Goal: Transaction & Acquisition: Purchase product/service

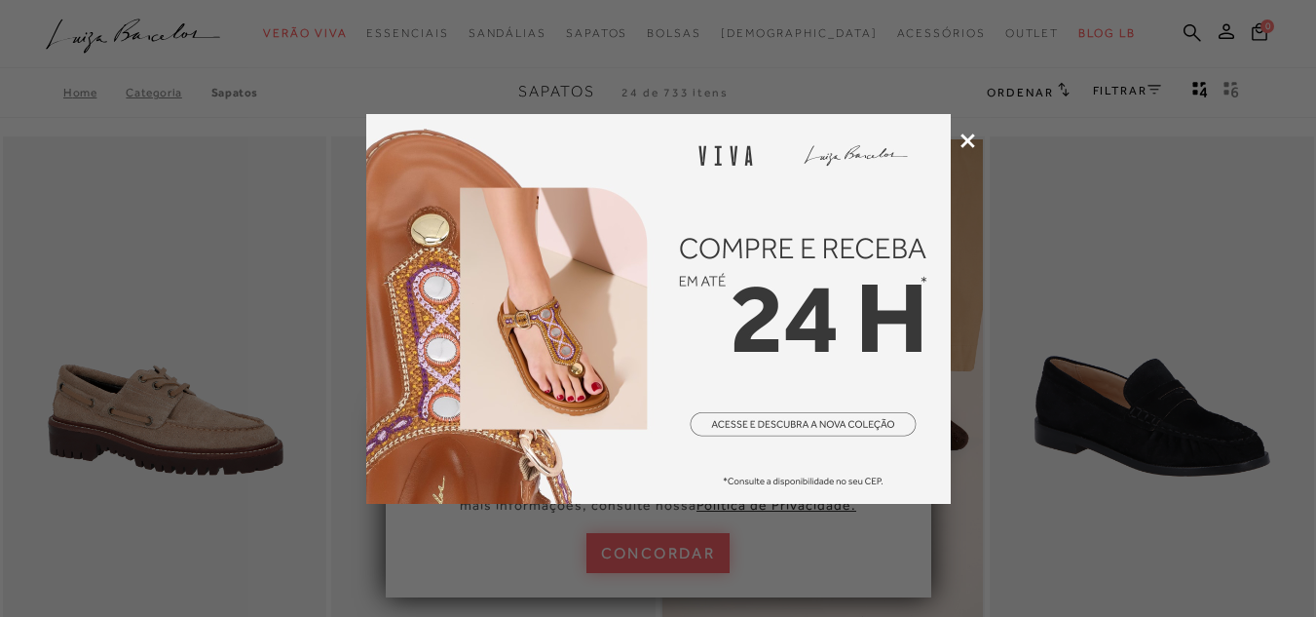
click at [967, 136] on icon at bounding box center [967, 140] width 15 height 15
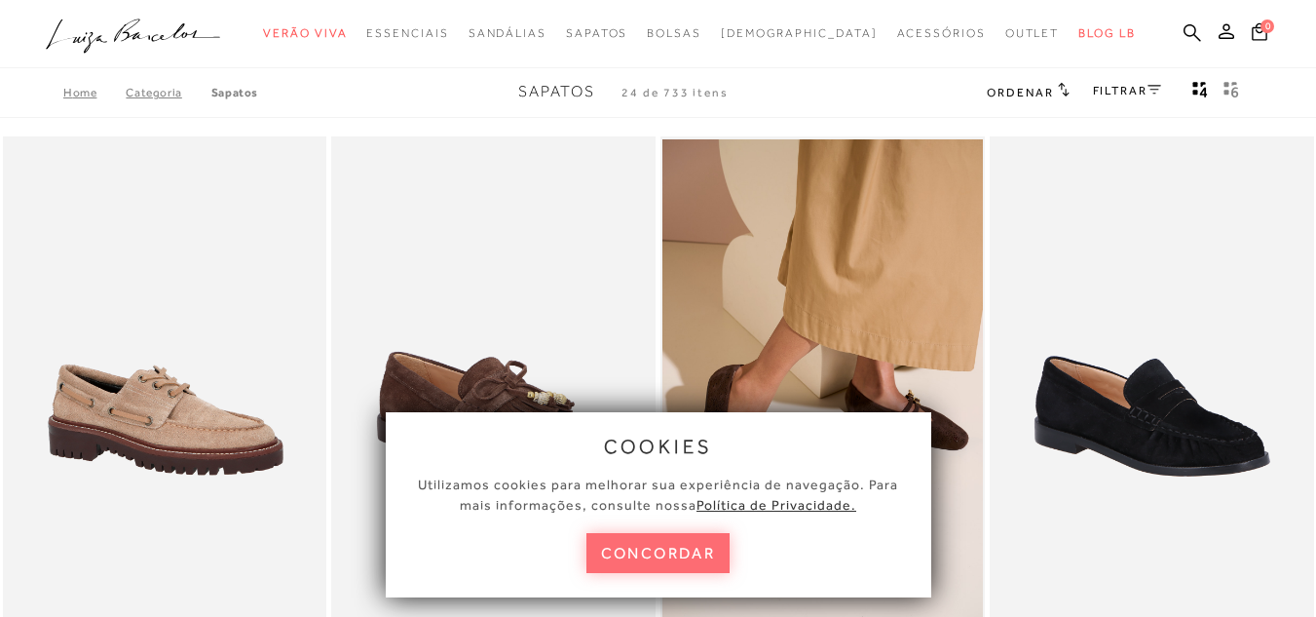
click at [658, 542] on button "concordar" at bounding box center [658, 553] width 144 height 40
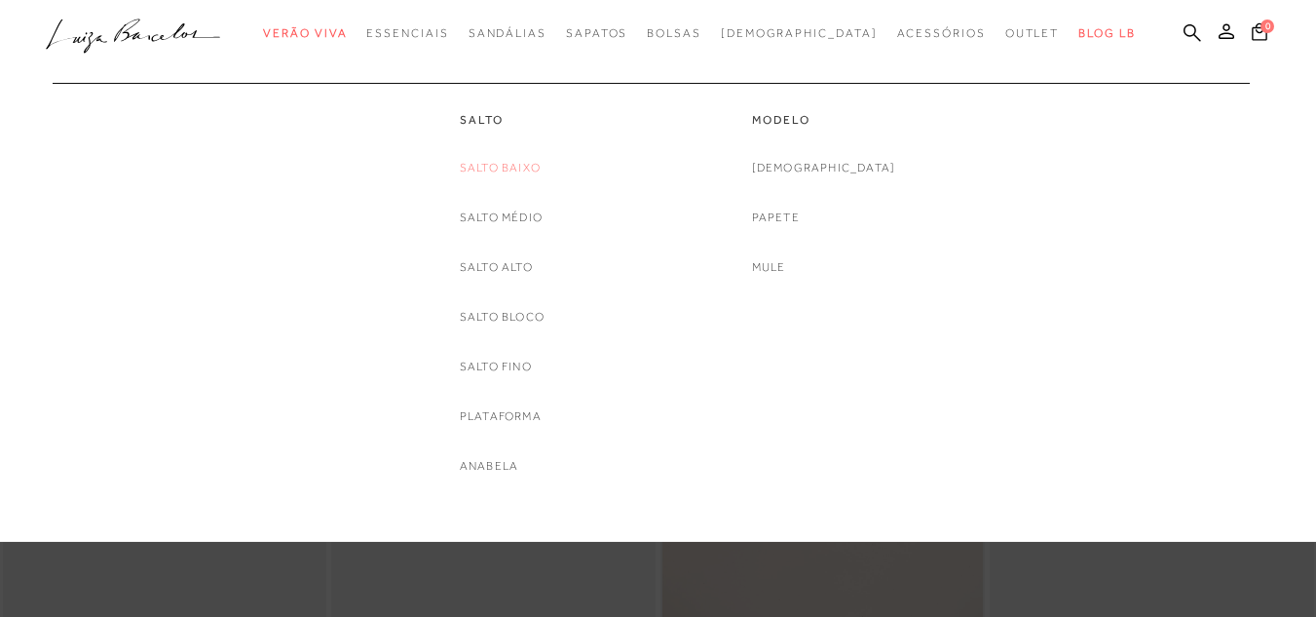
click at [516, 170] on link "Salto Baixo" at bounding box center [500, 168] width 81 height 20
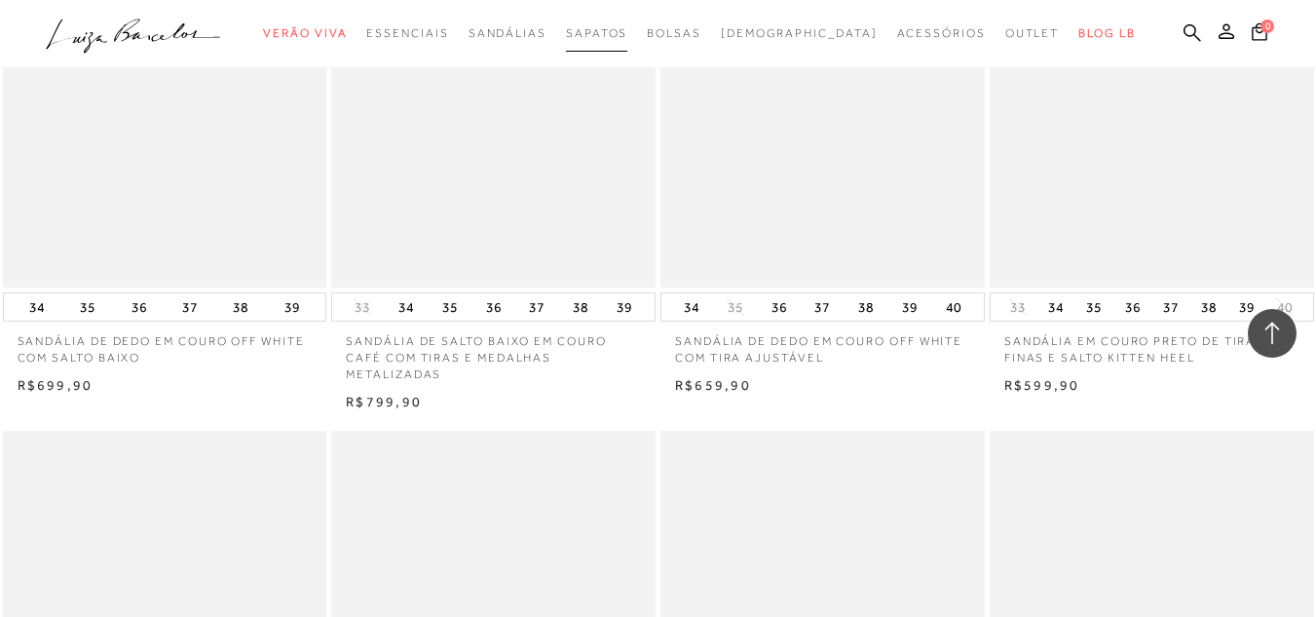
scroll to position [1851, 0]
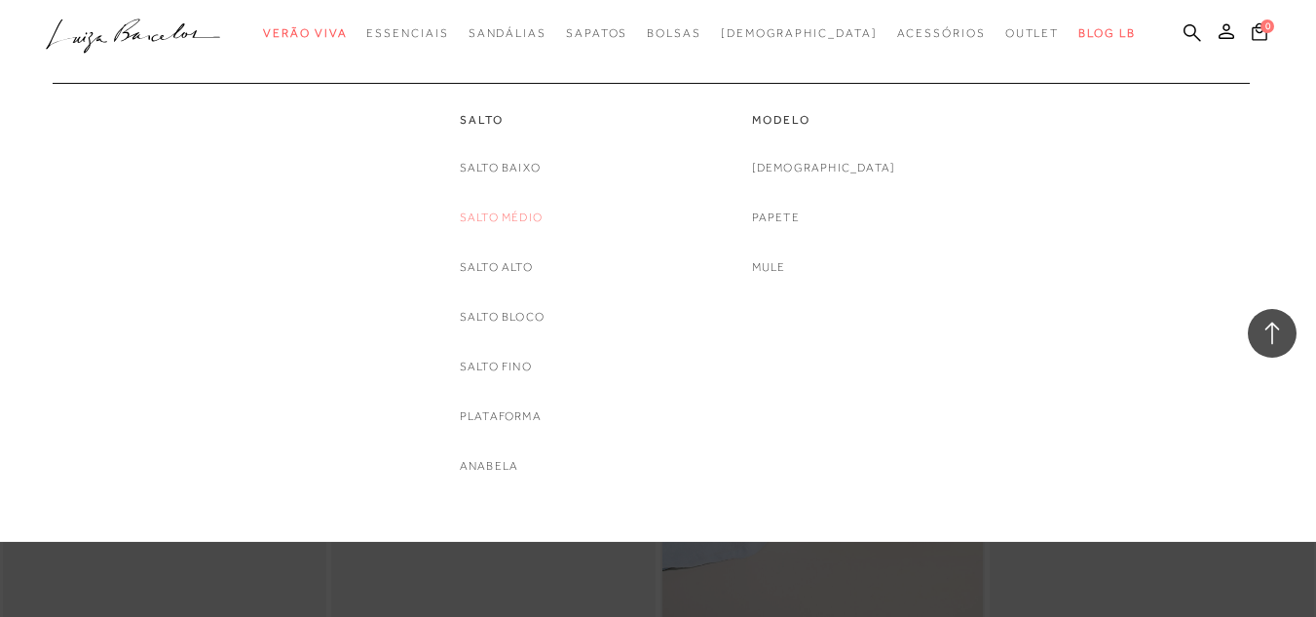
click at [518, 220] on link "Salto Médio" at bounding box center [501, 217] width 83 height 20
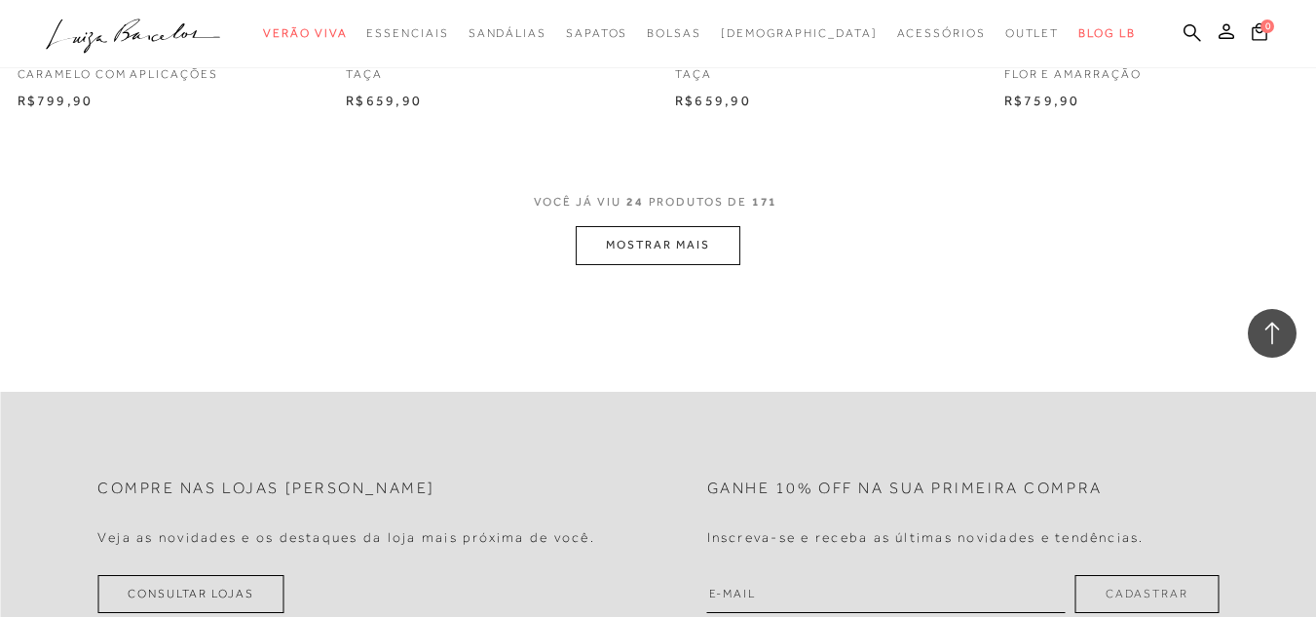
scroll to position [3799, 0]
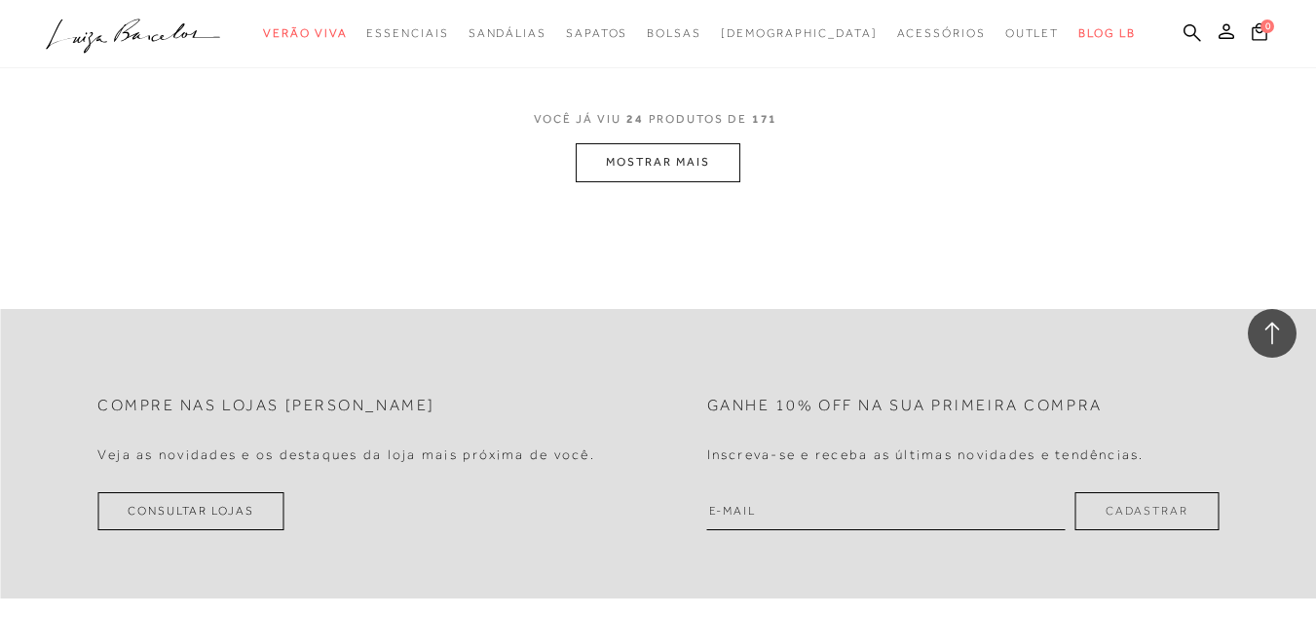
click at [707, 159] on button "MOSTRAR MAIS" at bounding box center [658, 162] width 164 height 38
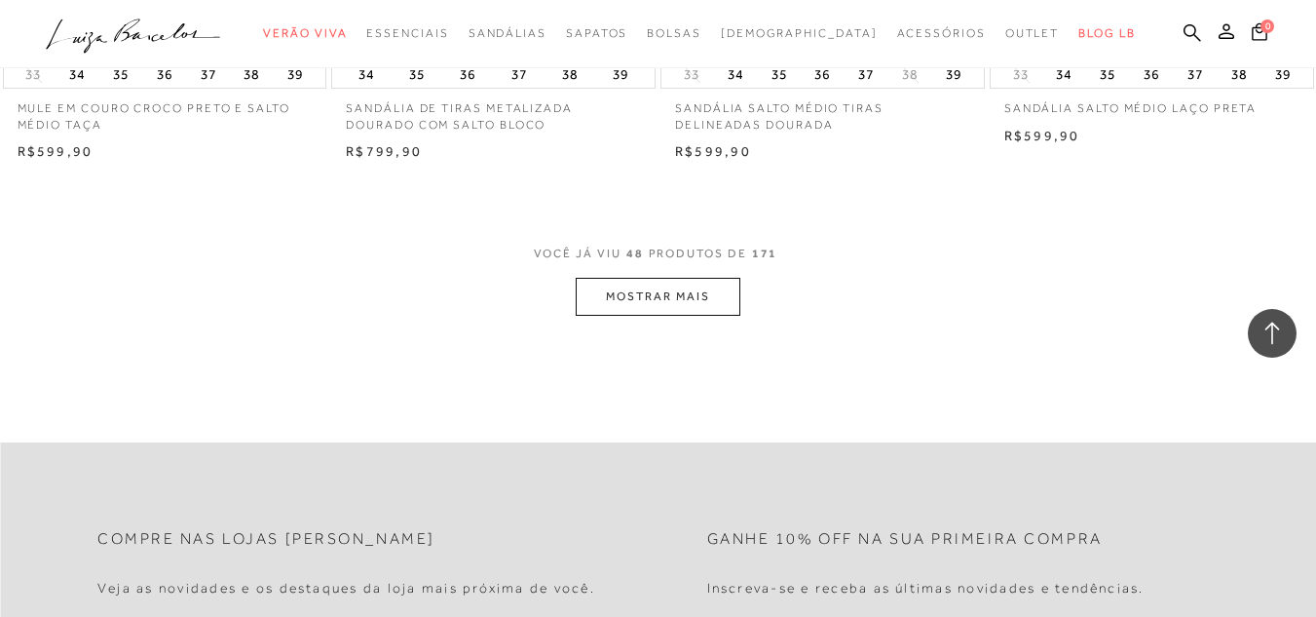
scroll to position [7500, 0]
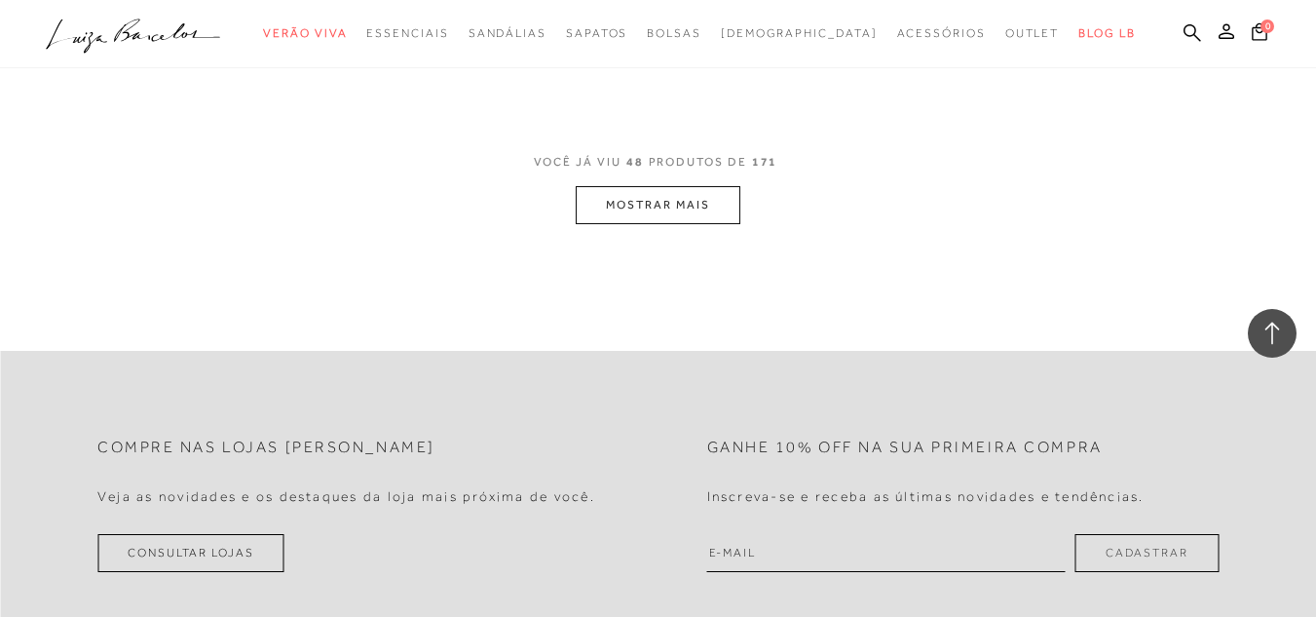
click at [706, 186] on button "MOSTRAR MAIS" at bounding box center [658, 205] width 164 height 38
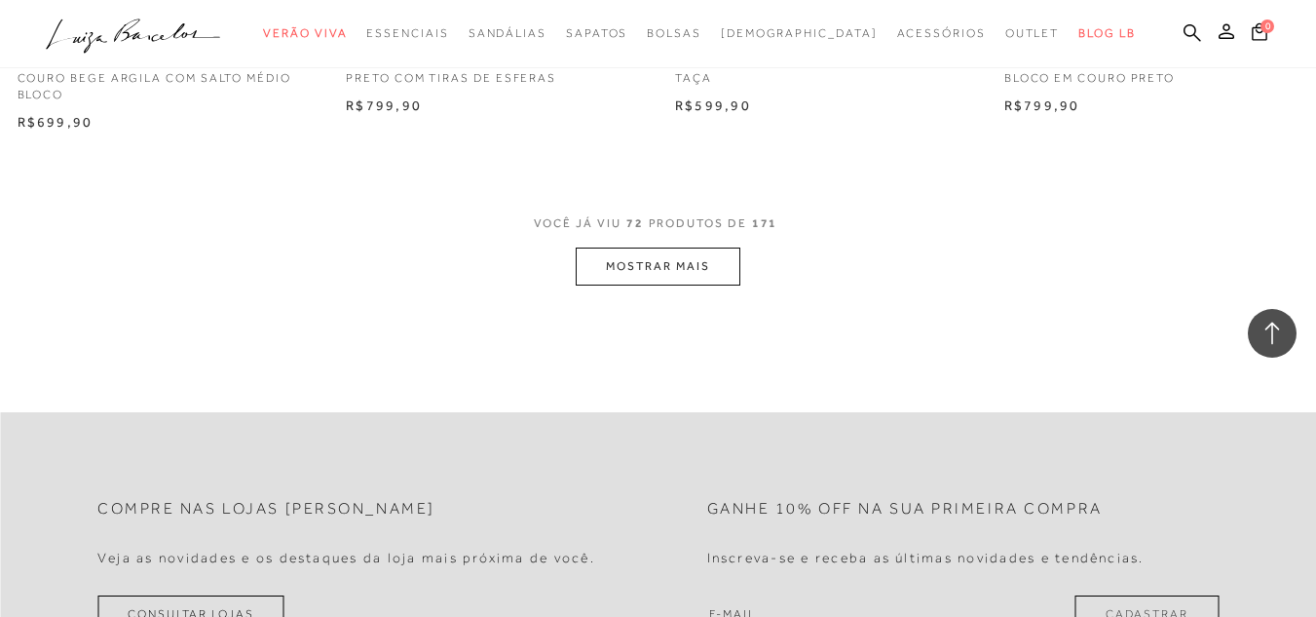
scroll to position [11201, 0]
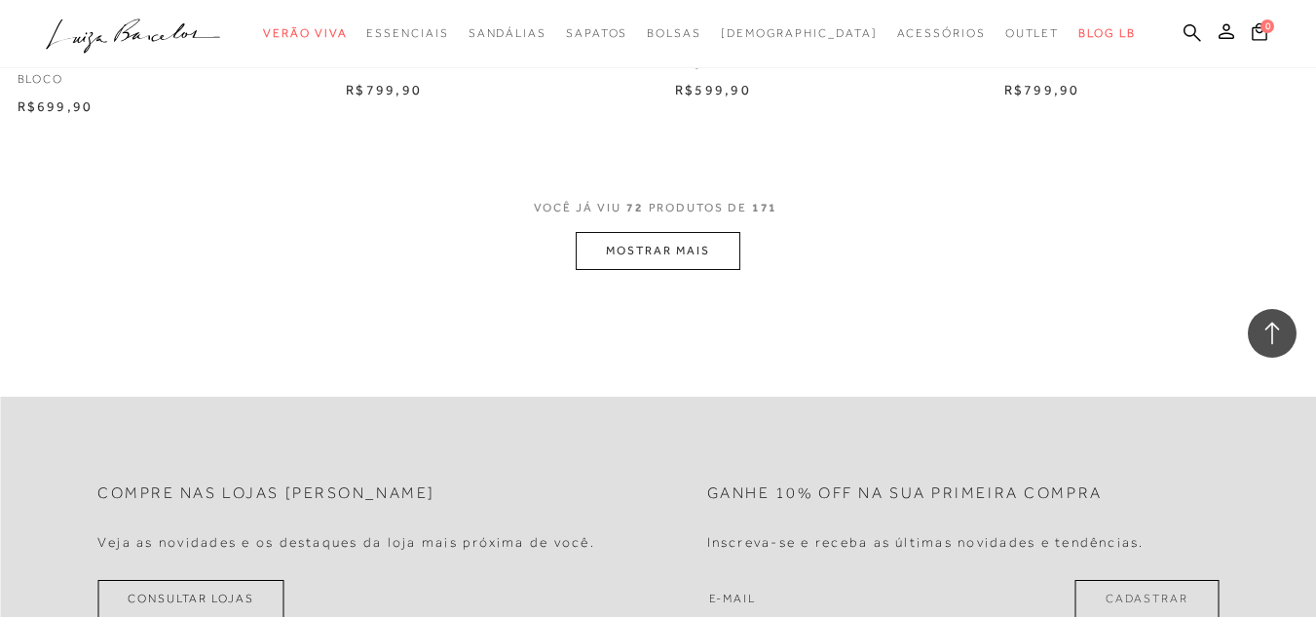
click at [681, 246] on button "MOSTRAR MAIS" at bounding box center [658, 251] width 164 height 38
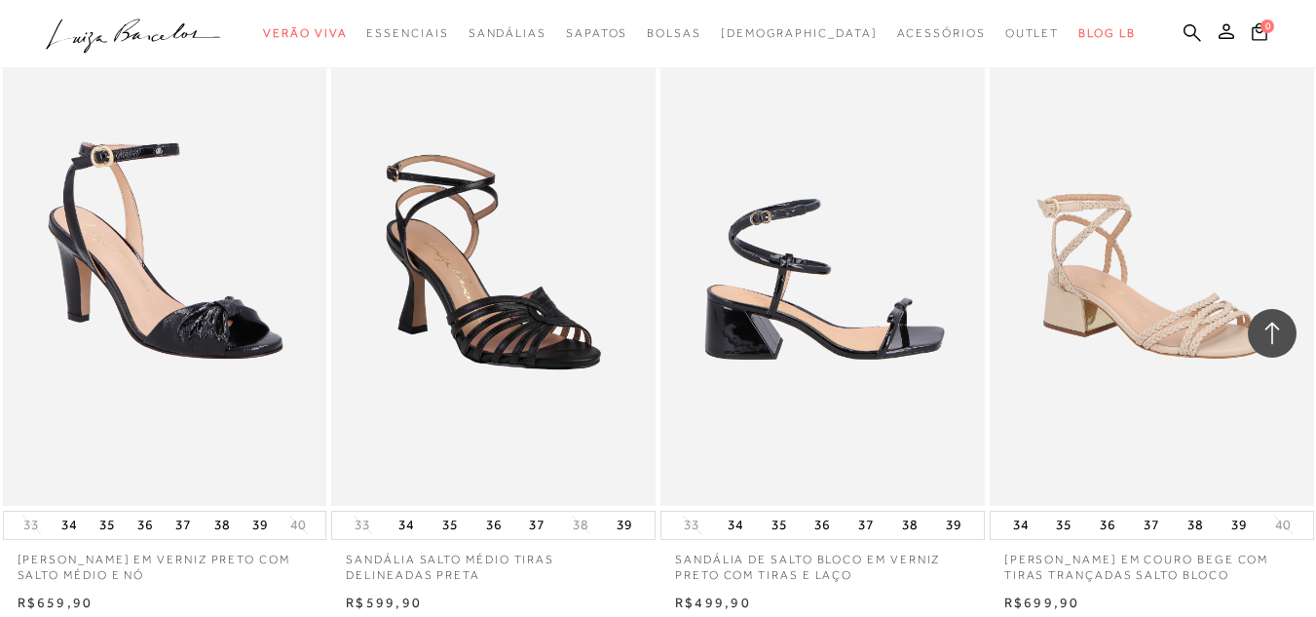
scroll to position [14902, 0]
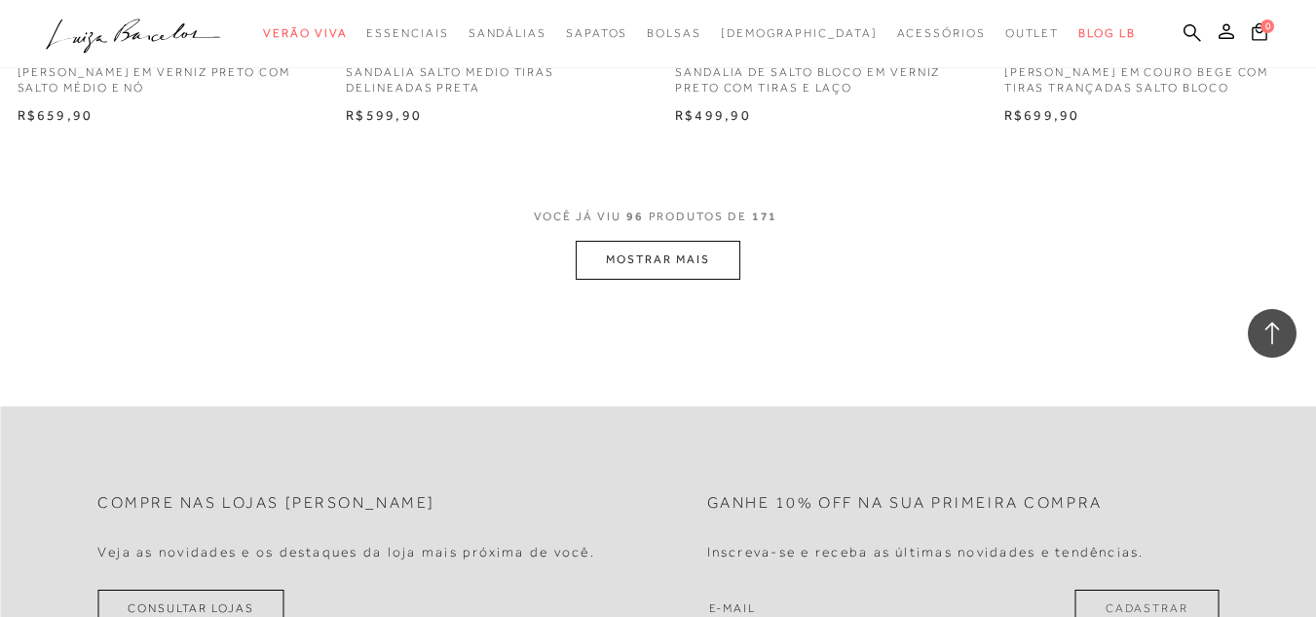
click at [675, 262] on button "MOSTRAR MAIS" at bounding box center [658, 260] width 164 height 38
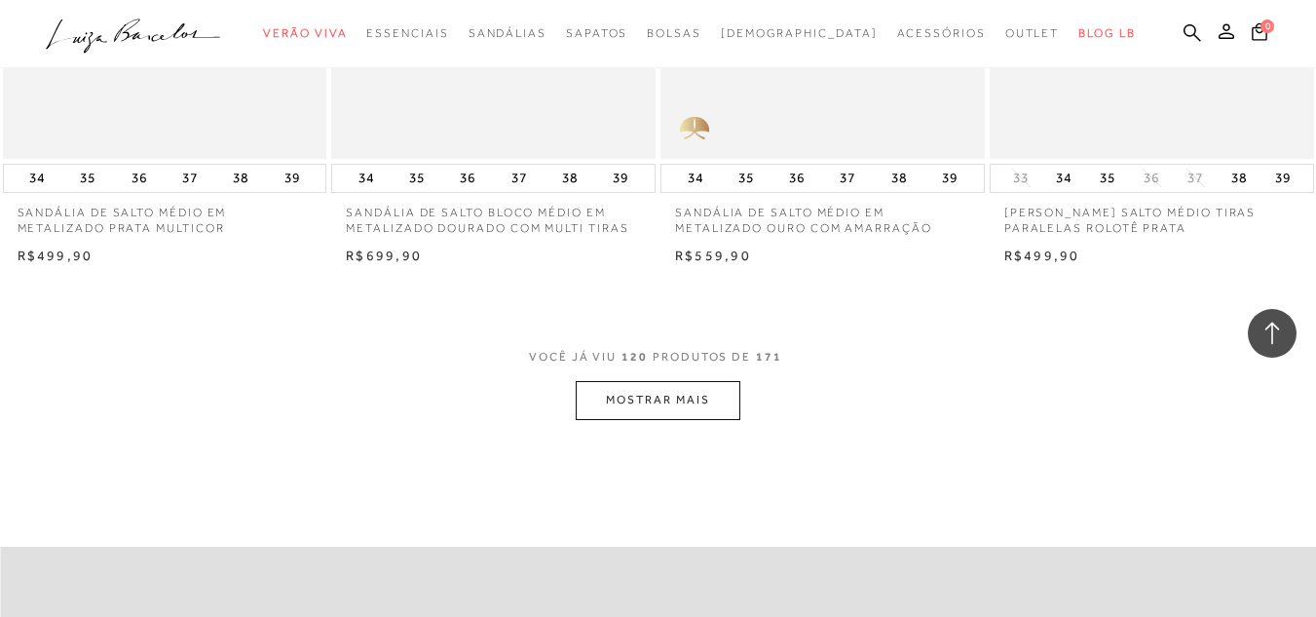
scroll to position [18506, 0]
click at [670, 400] on button "MOSTRAR MAIS" at bounding box center [658, 399] width 164 height 38
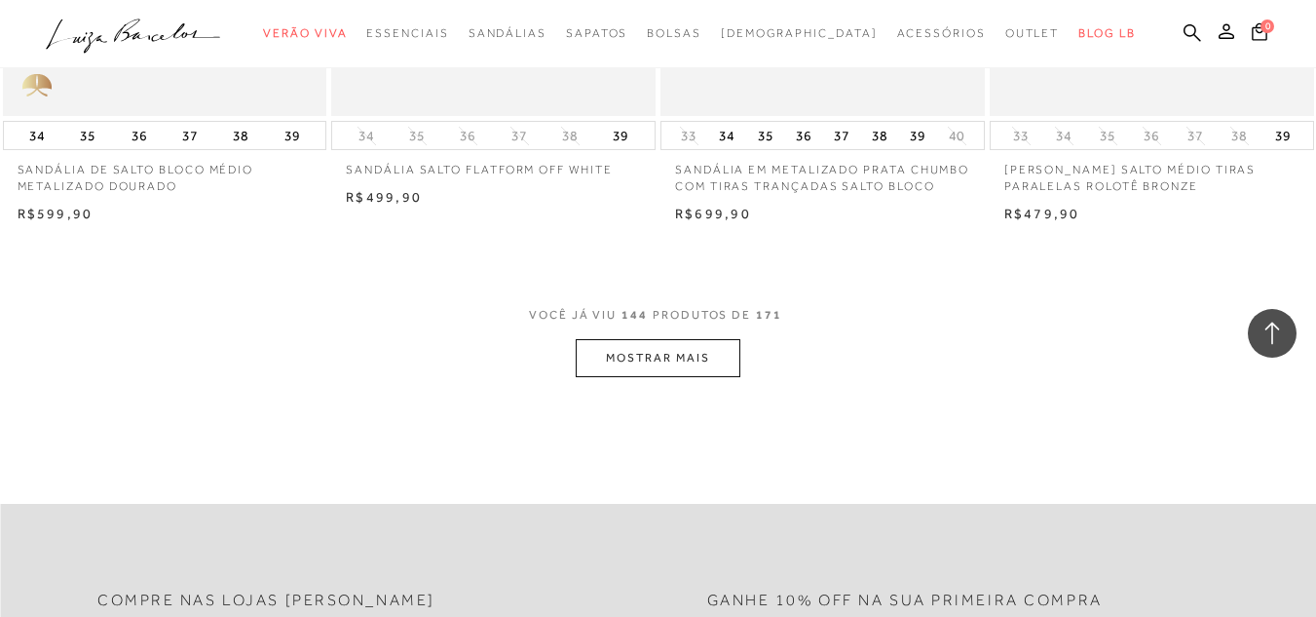
scroll to position [22305, 0]
click at [658, 356] on button "MOSTRAR MAIS" at bounding box center [658, 356] width 164 height 38
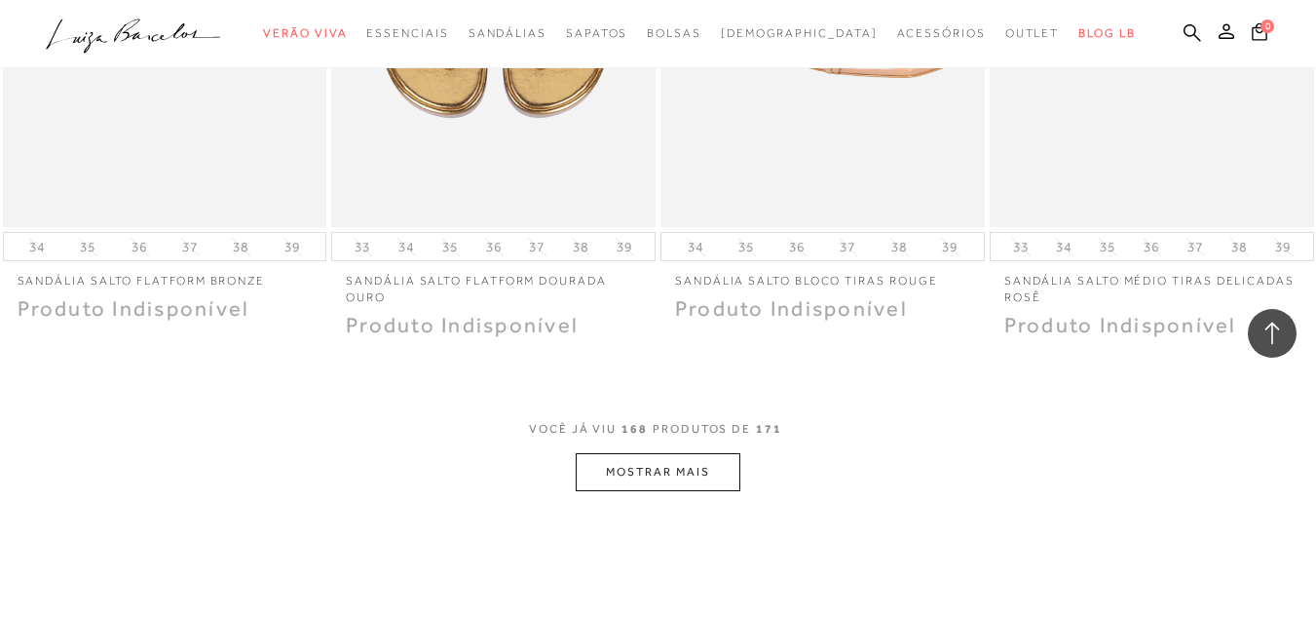
scroll to position [26006, 0]
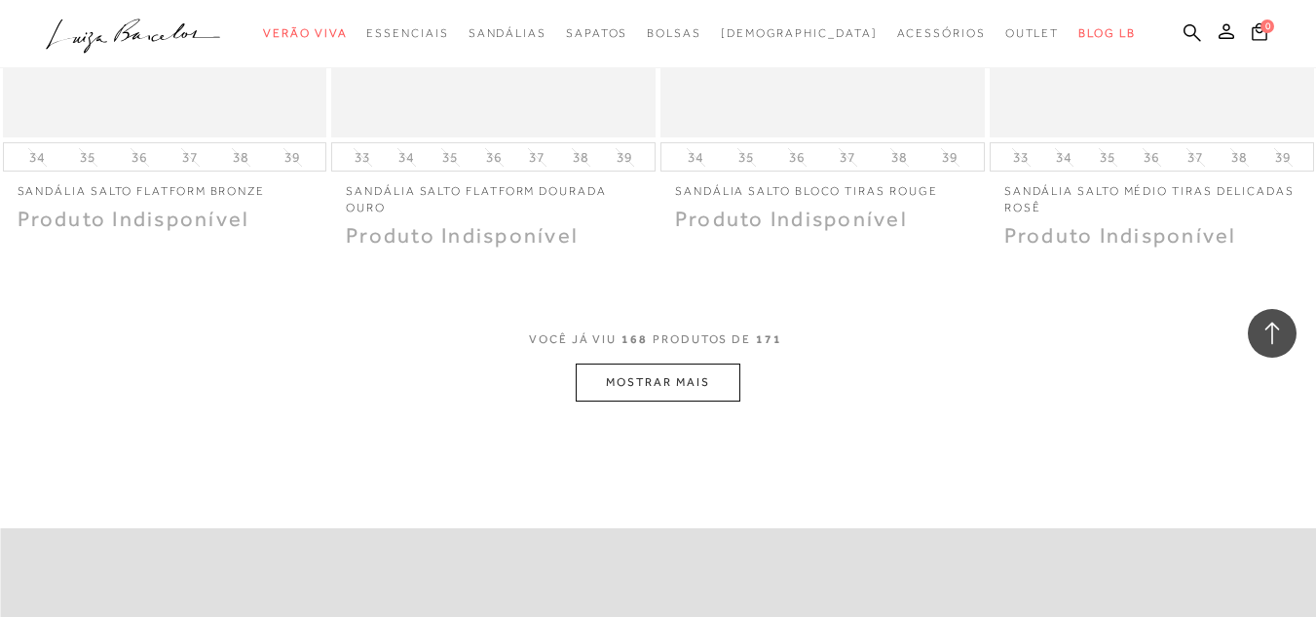
click at [693, 371] on button "MOSTRAR MAIS" at bounding box center [658, 382] width 164 height 38
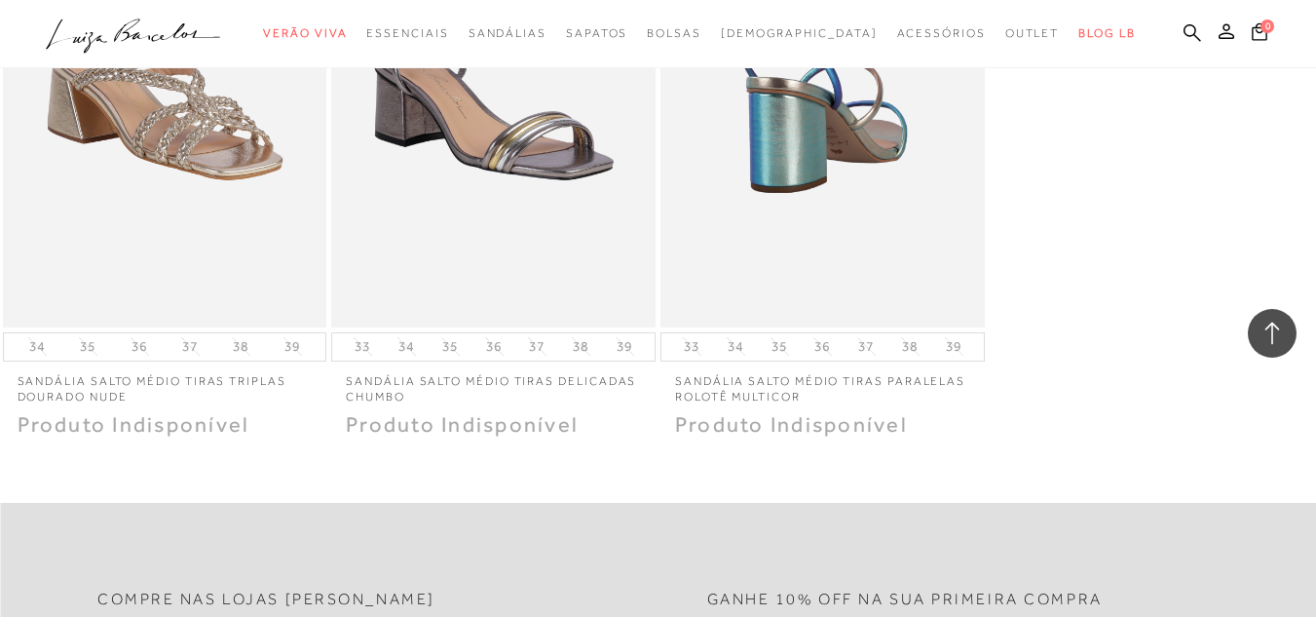
scroll to position [26298, 0]
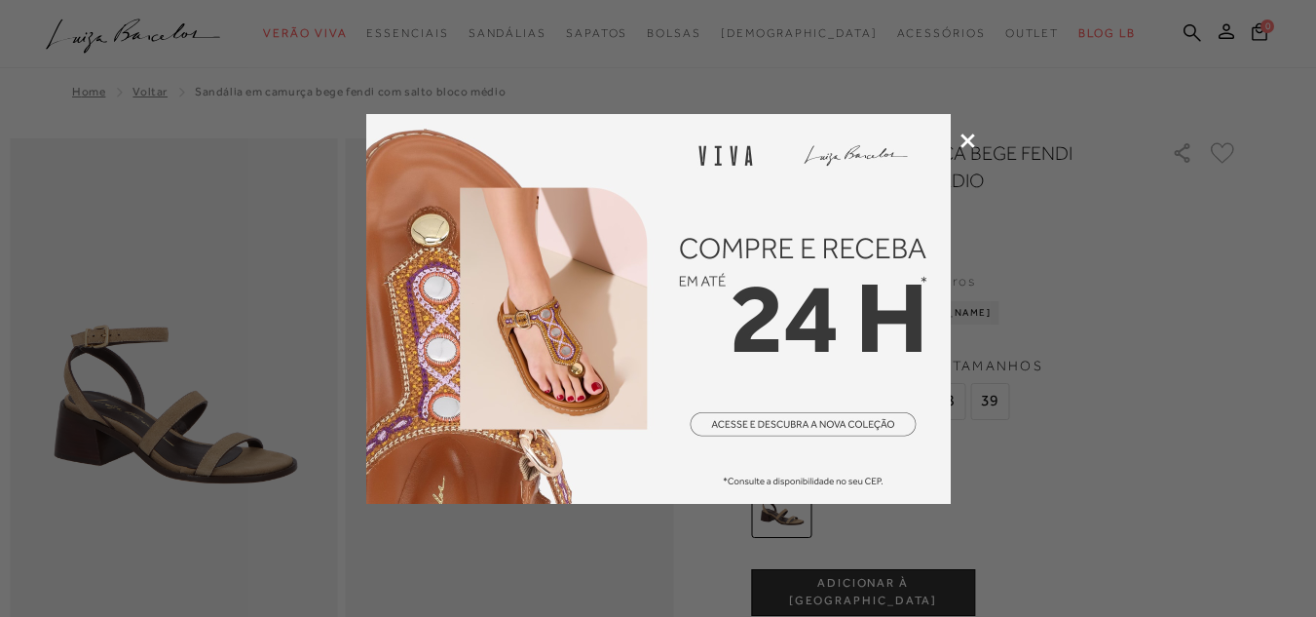
click at [972, 133] on icon at bounding box center [967, 140] width 15 height 15
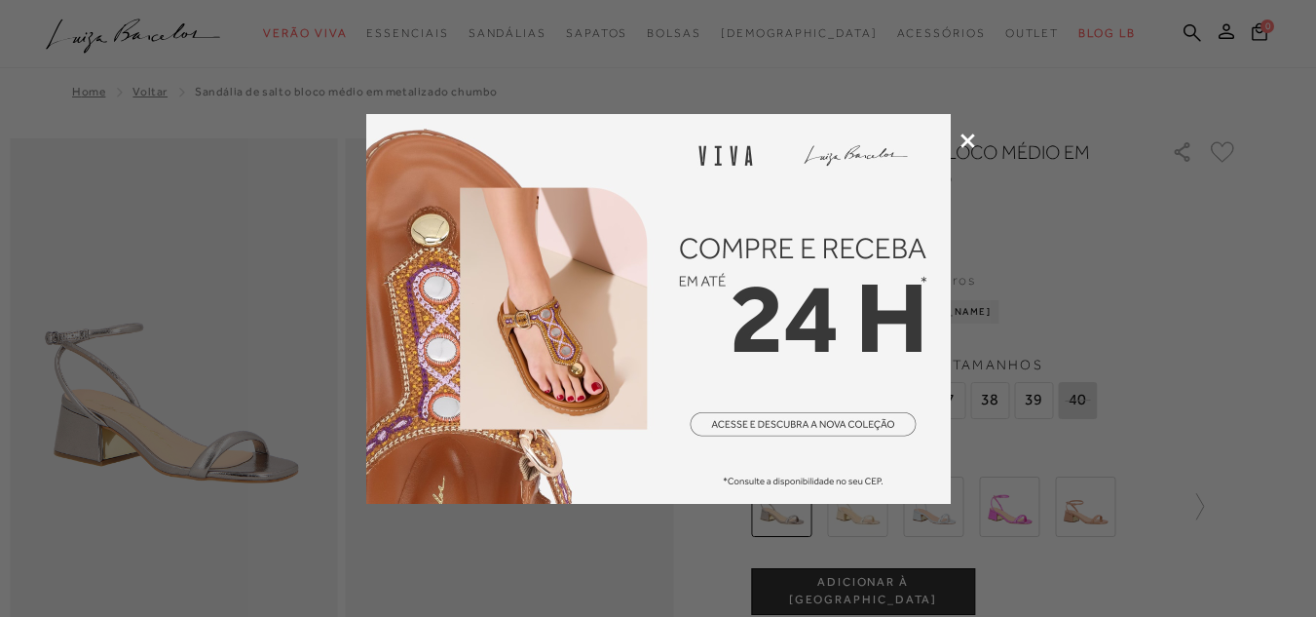
click at [967, 136] on icon at bounding box center [967, 140] width 15 height 15
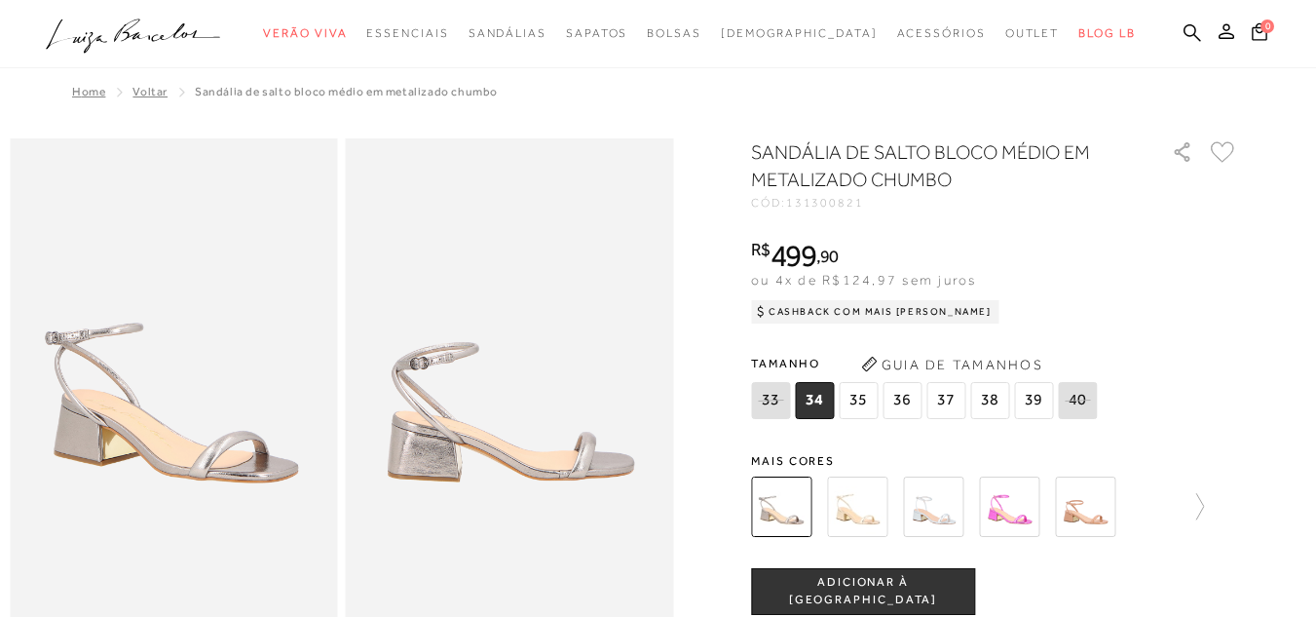
click at [1096, 508] on img at bounding box center [1085, 506] width 60 height 60
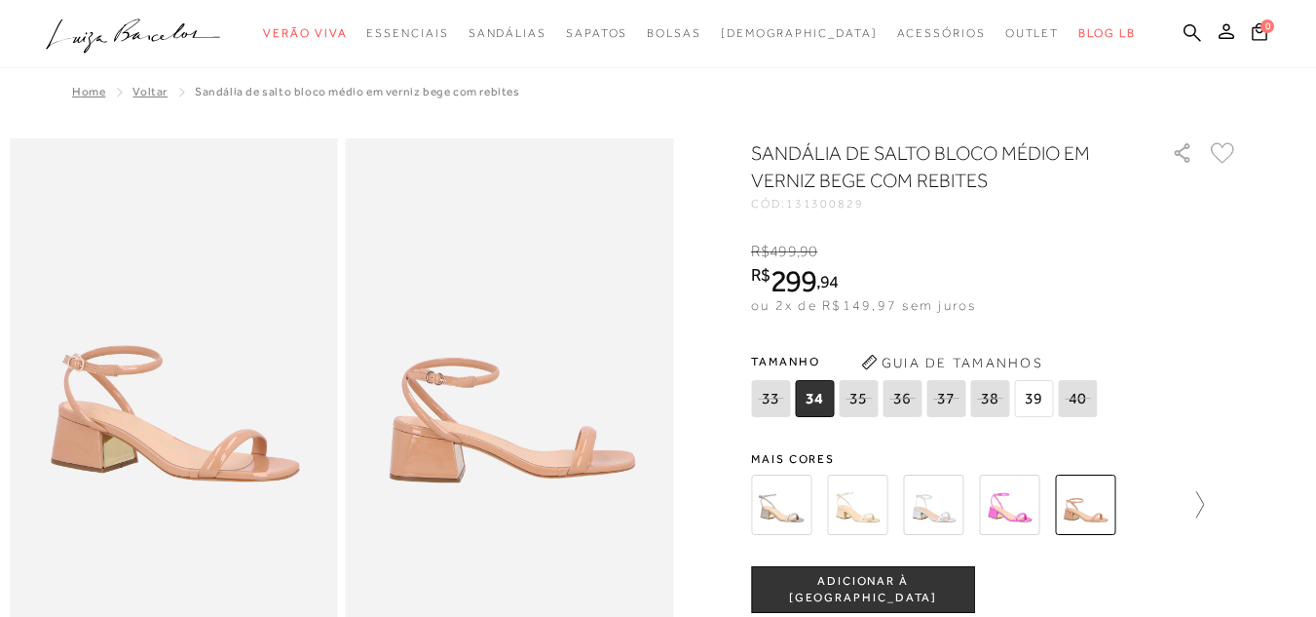
click at [1204, 505] on icon at bounding box center [1190, 504] width 27 height 27
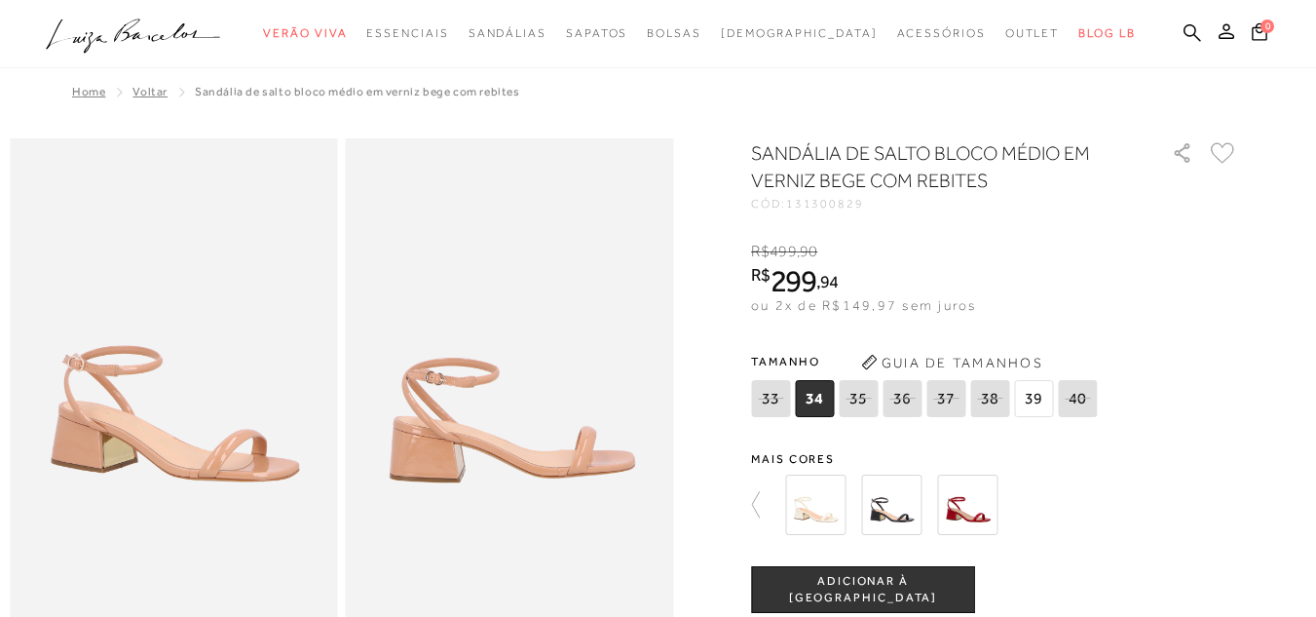
click at [884, 490] on img at bounding box center [891, 504] width 60 height 60
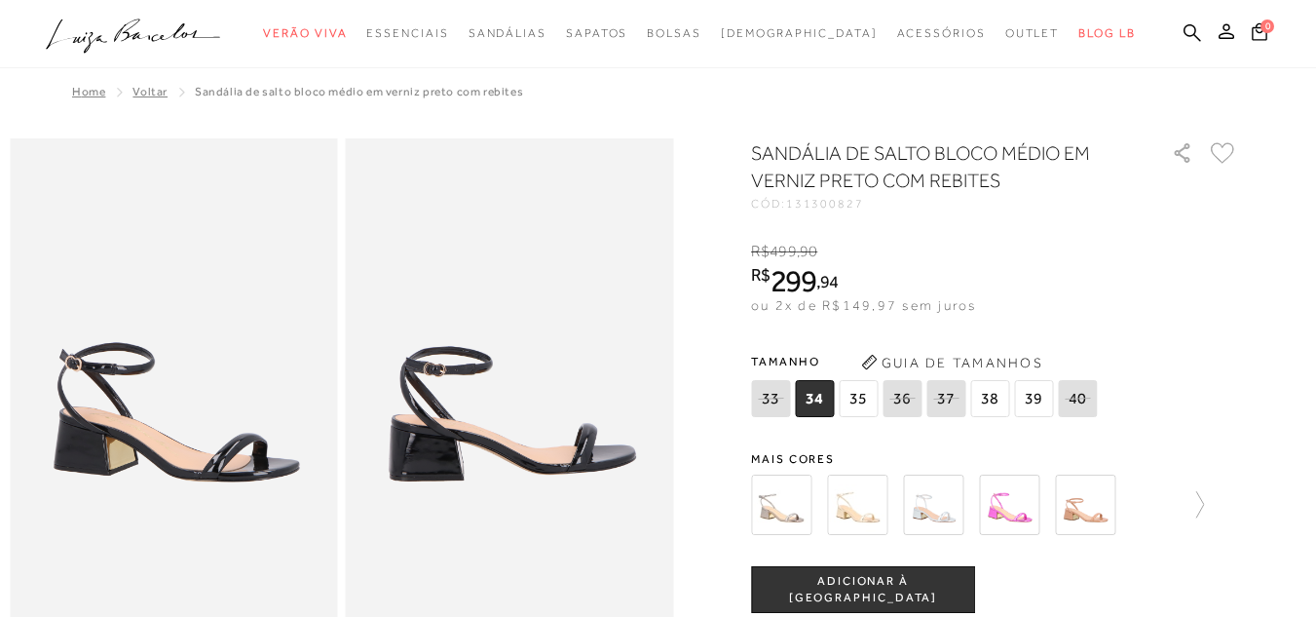
click at [997, 399] on span "38" at bounding box center [989, 398] width 39 height 37
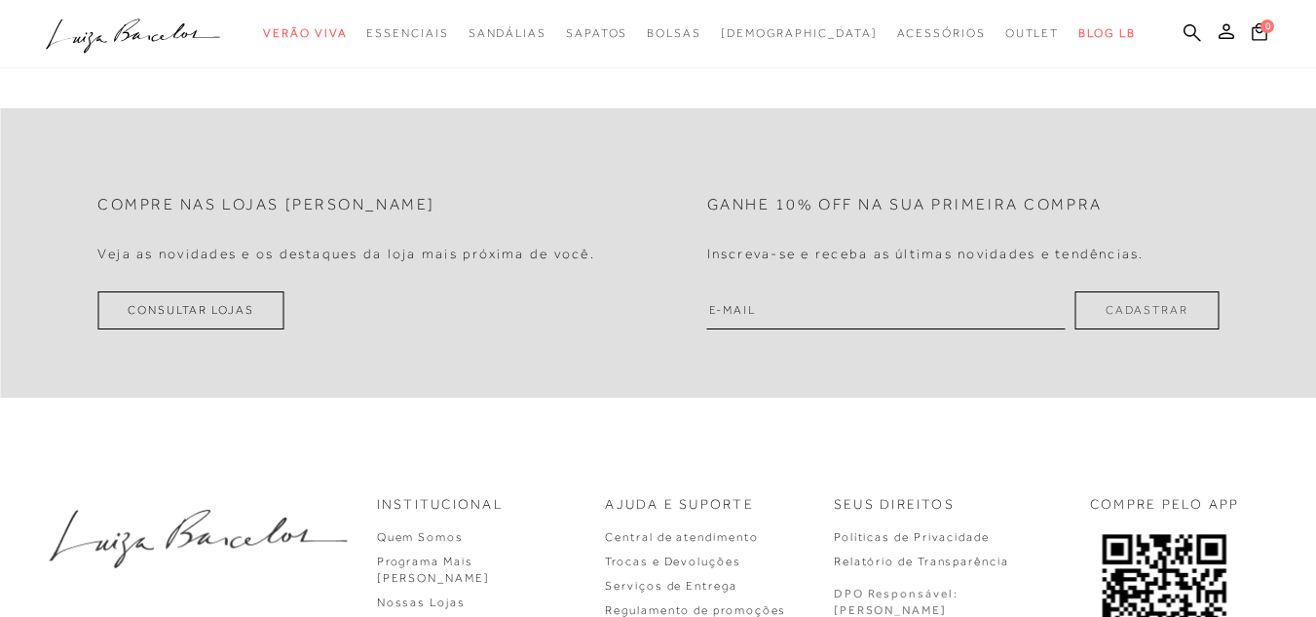
scroll to position [2300, 0]
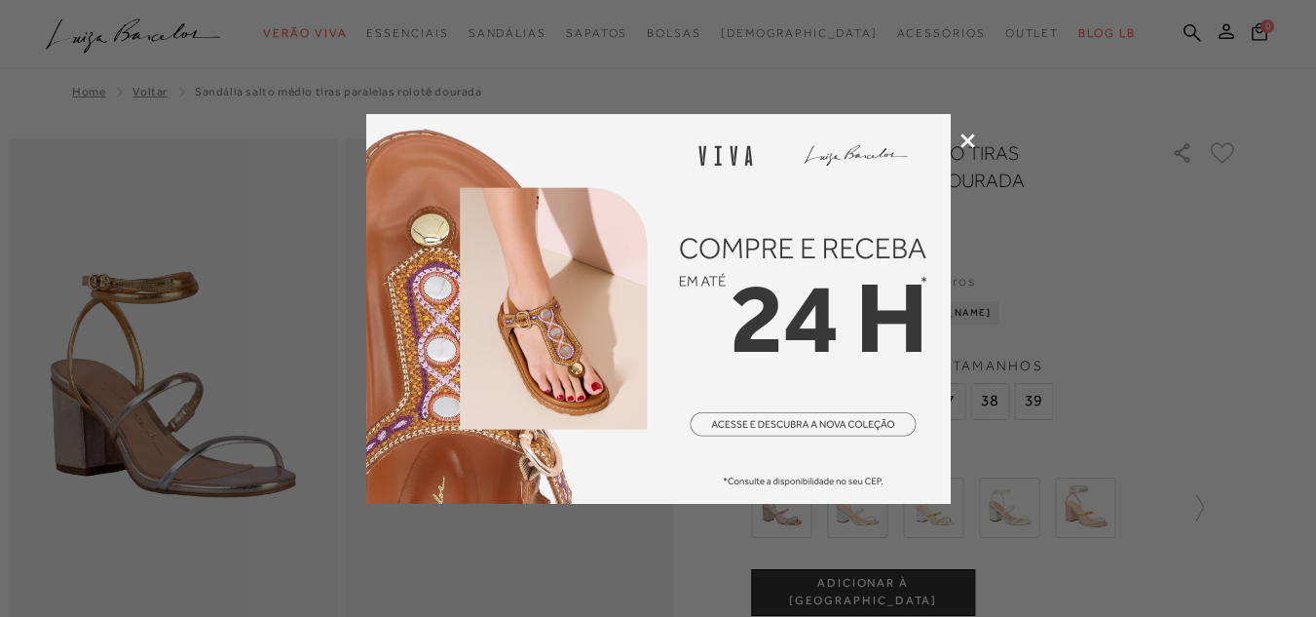
click at [967, 140] on icon at bounding box center [967, 140] width 15 height 15
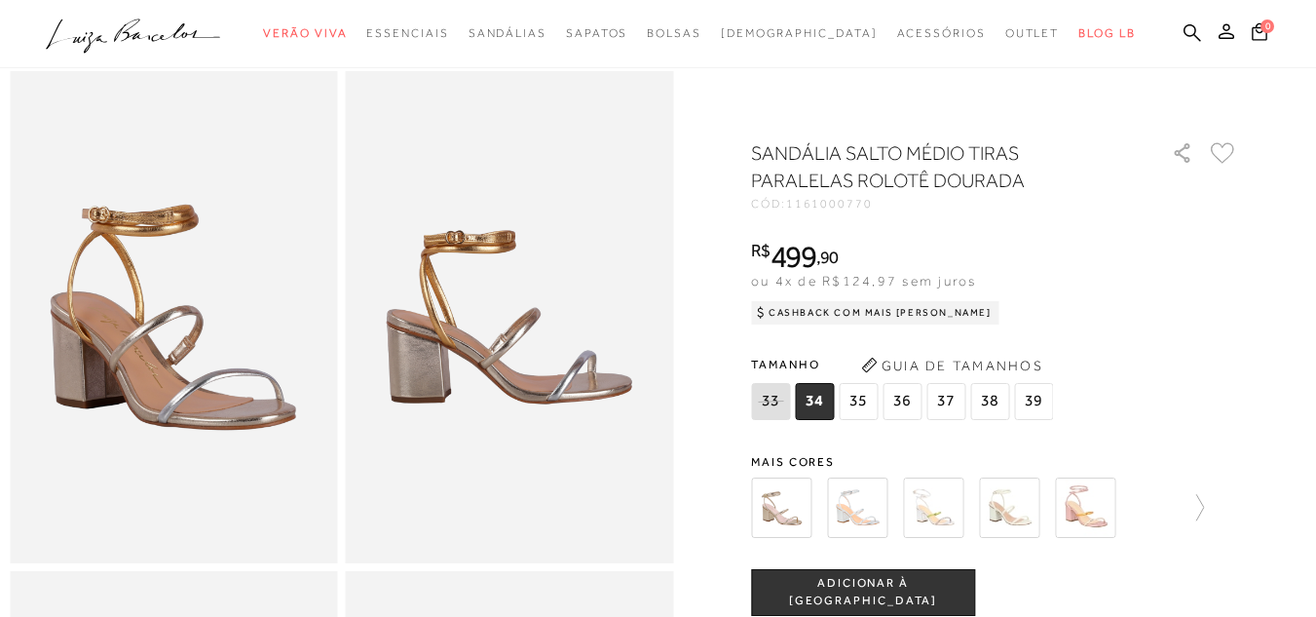
scroll to position [97, 0]
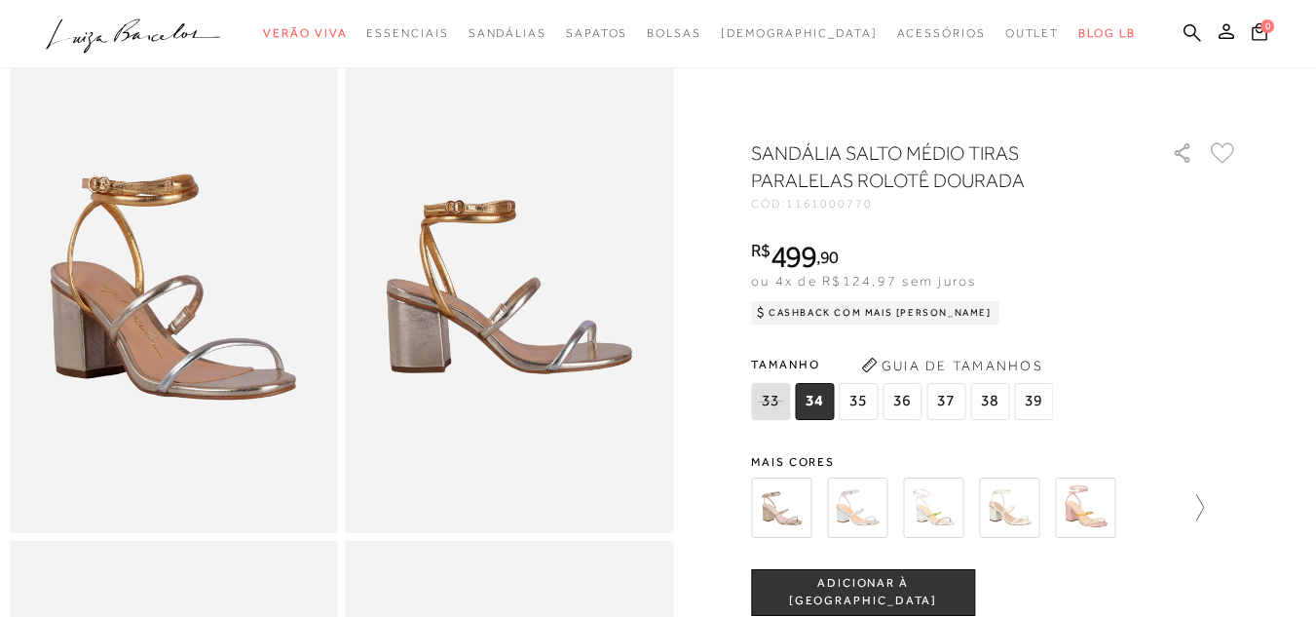
click at [1203, 509] on icon at bounding box center [1190, 507] width 27 height 27
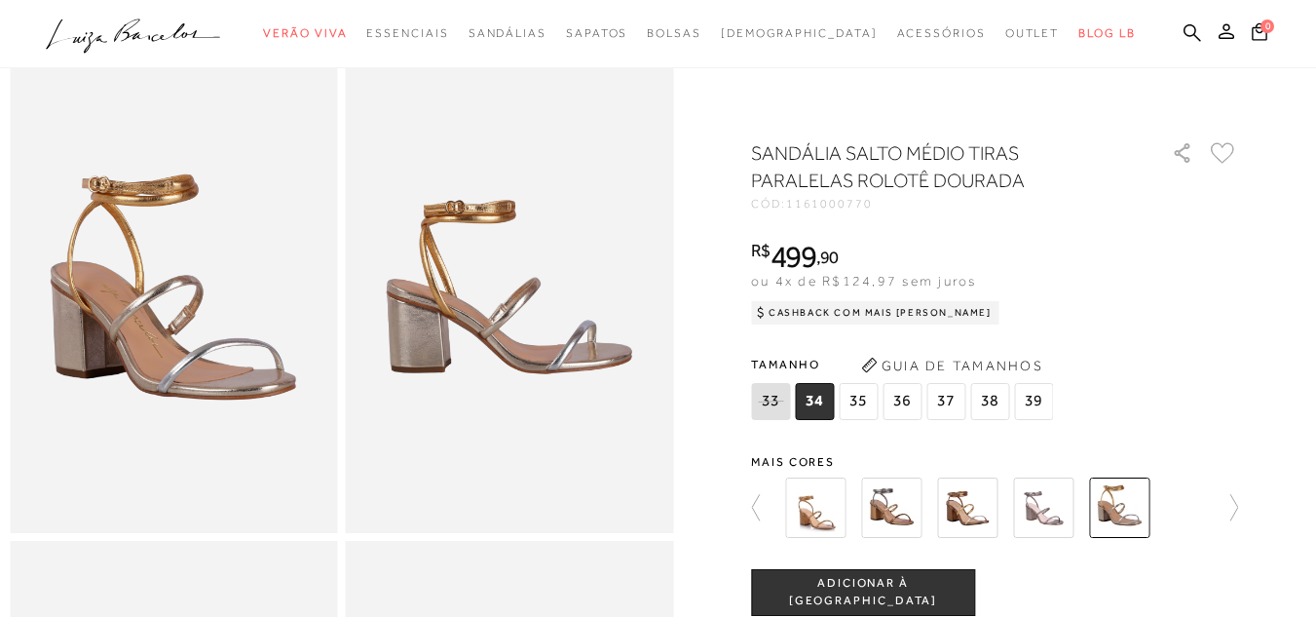
click at [917, 510] on img at bounding box center [891, 507] width 60 height 60
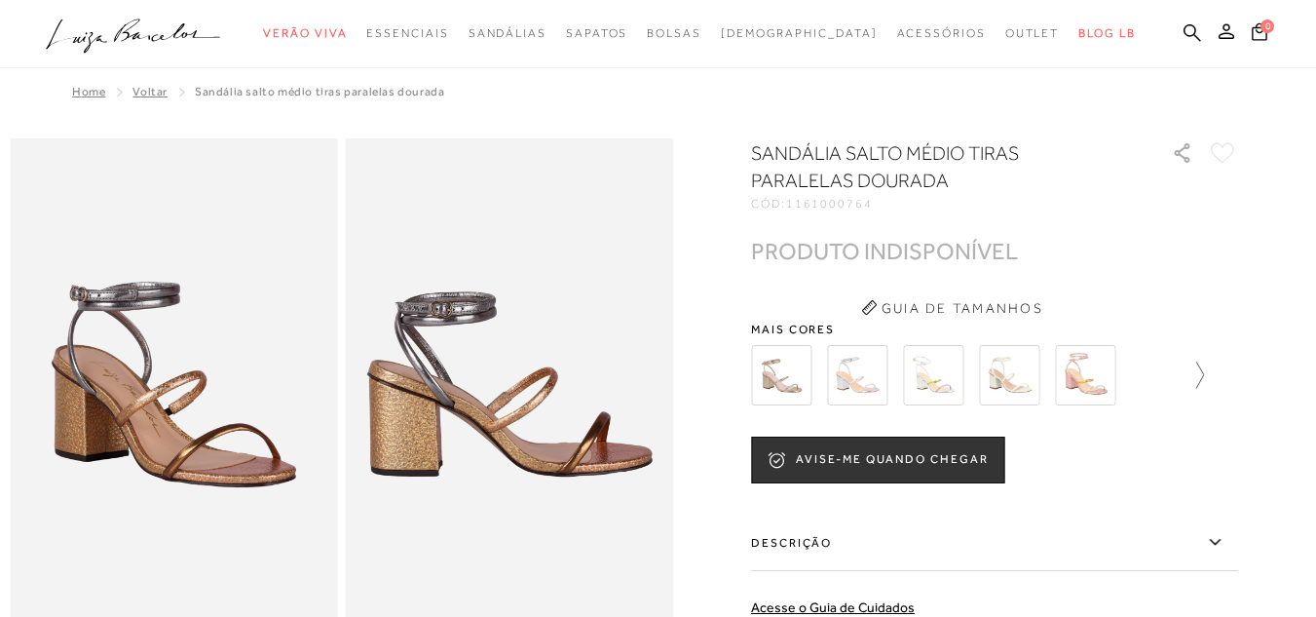
click at [1204, 376] on icon at bounding box center [1190, 374] width 27 height 27
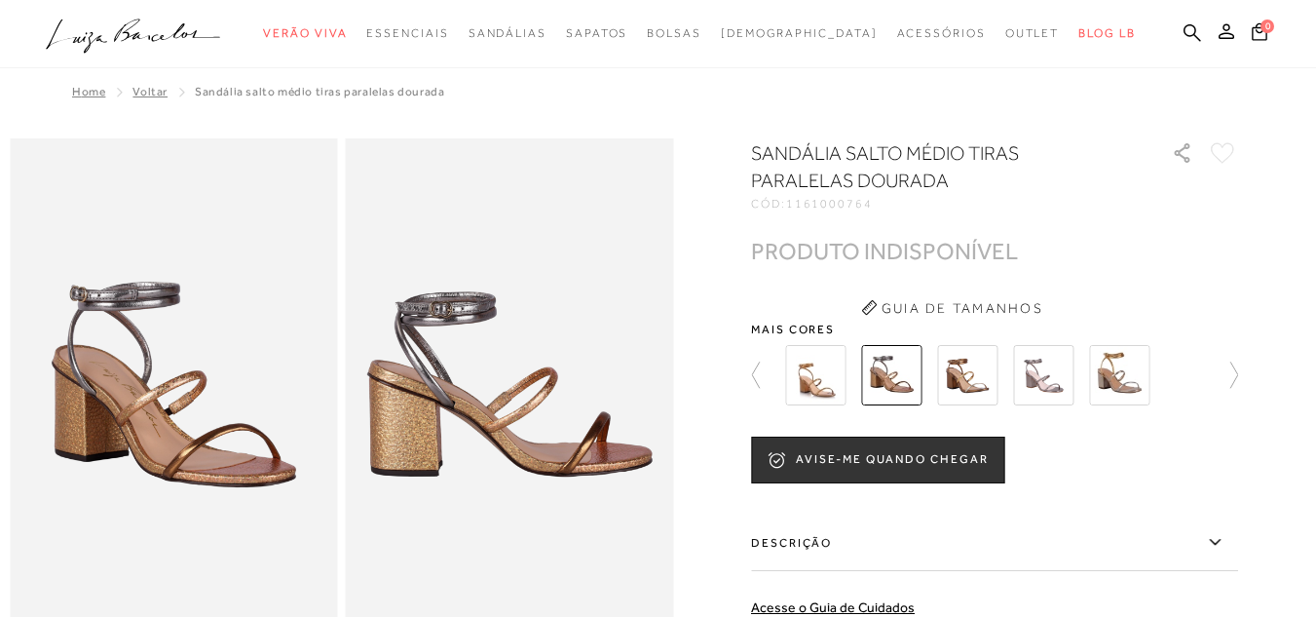
click at [1206, 374] on div at bounding box center [994, 375] width 487 height 72
click at [1236, 374] on icon at bounding box center [1224, 374] width 27 height 27
click at [1234, 372] on icon at bounding box center [1224, 374] width 27 height 27
click at [918, 384] on img at bounding box center [891, 375] width 60 height 60
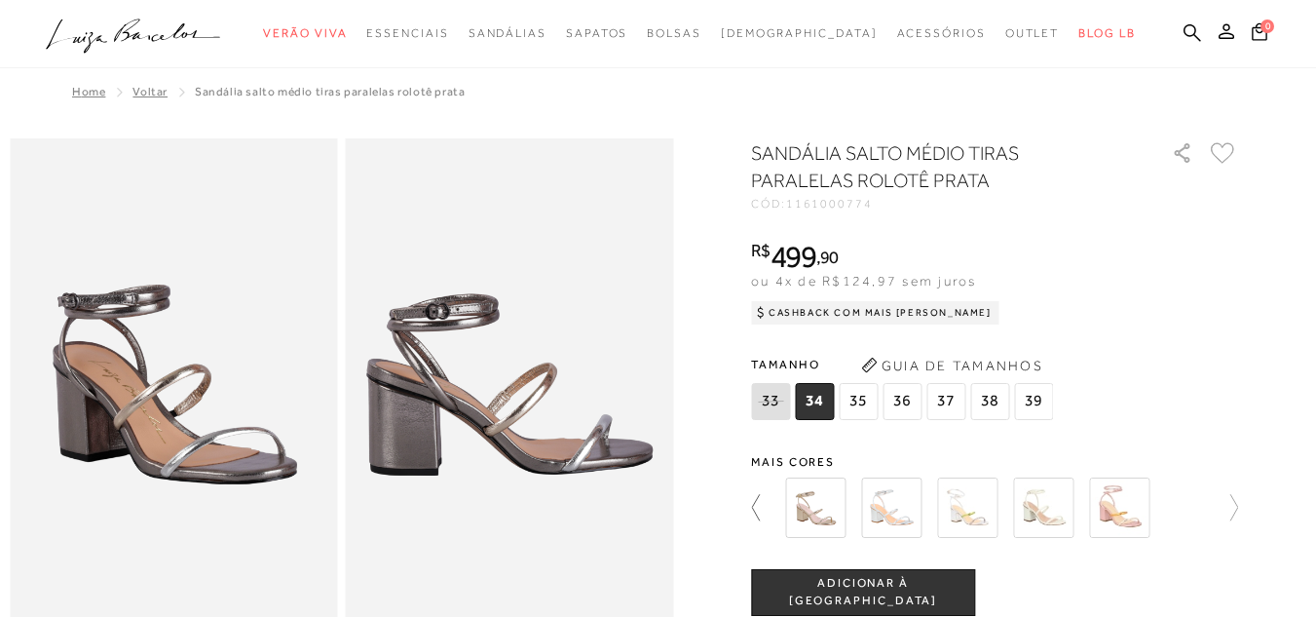
click at [767, 513] on icon at bounding box center [764, 507] width 27 height 27
click at [1238, 511] on icon at bounding box center [1224, 507] width 27 height 27
click at [914, 507] on img at bounding box center [891, 507] width 60 height 60
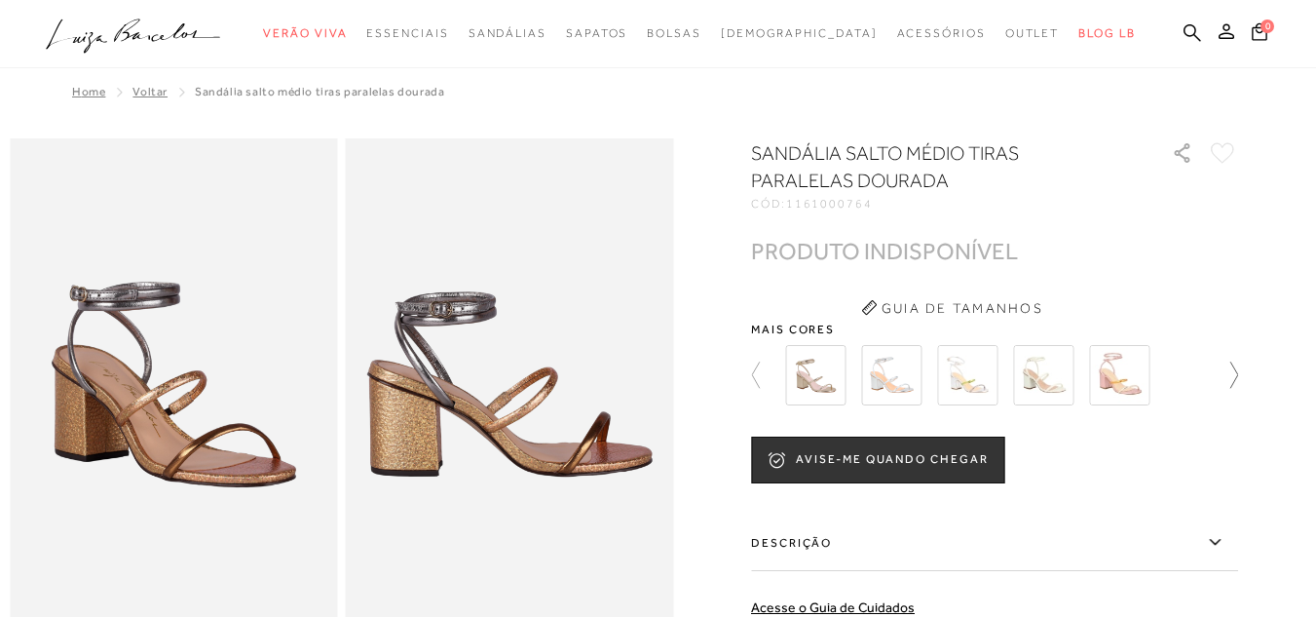
click at [1238, 371] on icon at bounding box center [1224, 374] width 27 height 27
click at [1238, 370] on icon at bounding box center [1224, 374] width 27 height 27
click at [899, 374] on img at bounding box center [891, 375] width 60 height 60
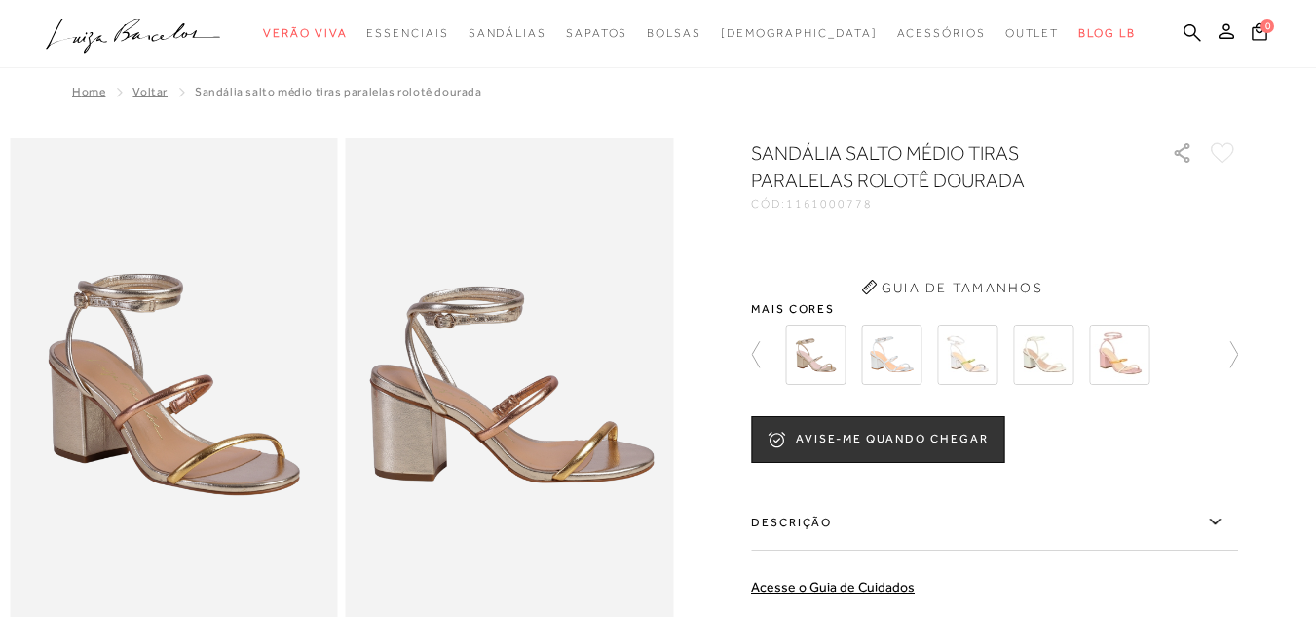
click at [1123, 371] on img at bounding box center [1119, 354] width 60 height 60
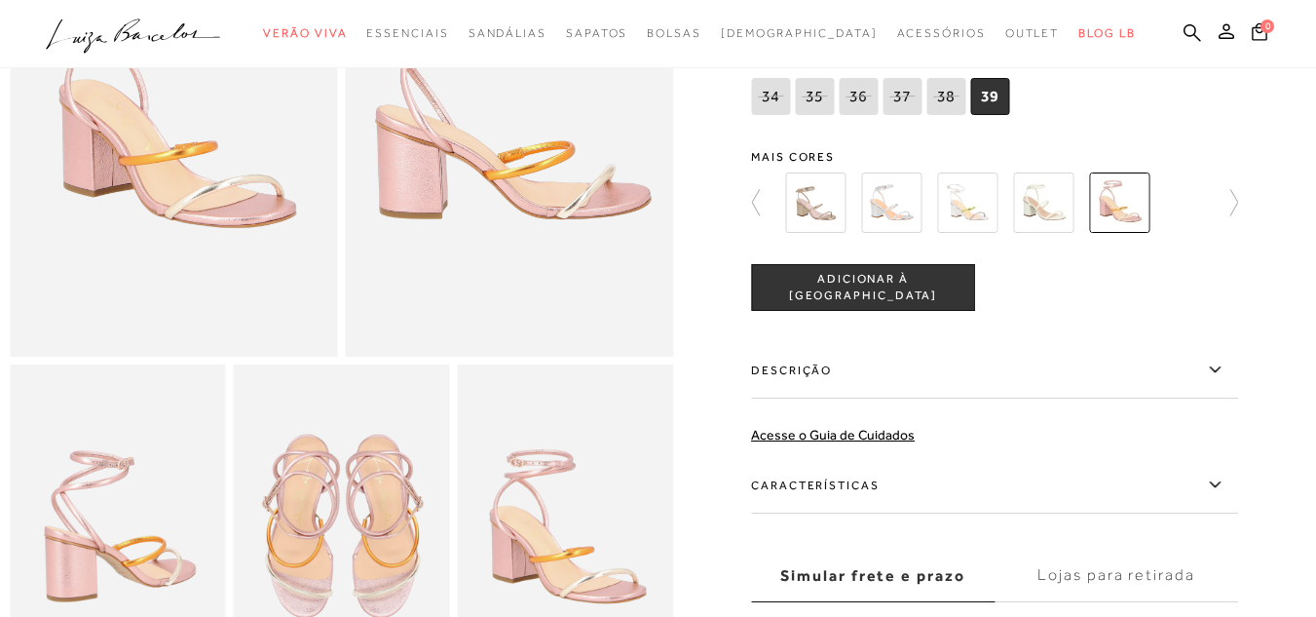
scroll to position [97, 0]
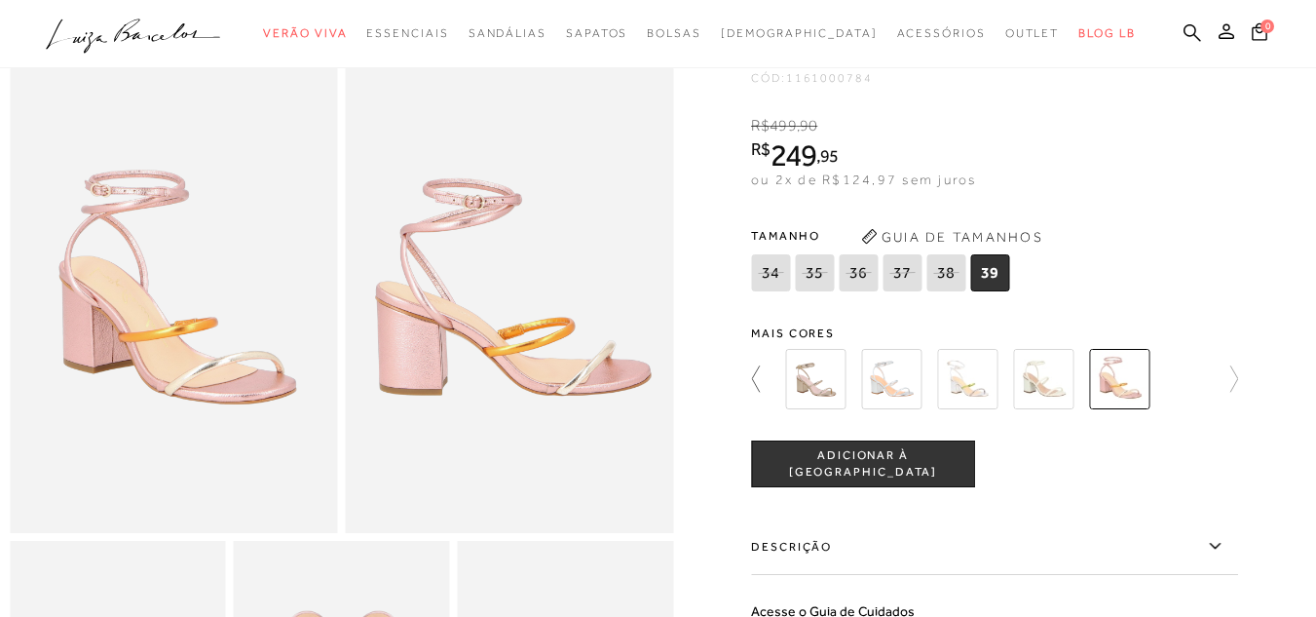
click at [766, 378] on icon at bounding box center [764, 378] width 27 height 27
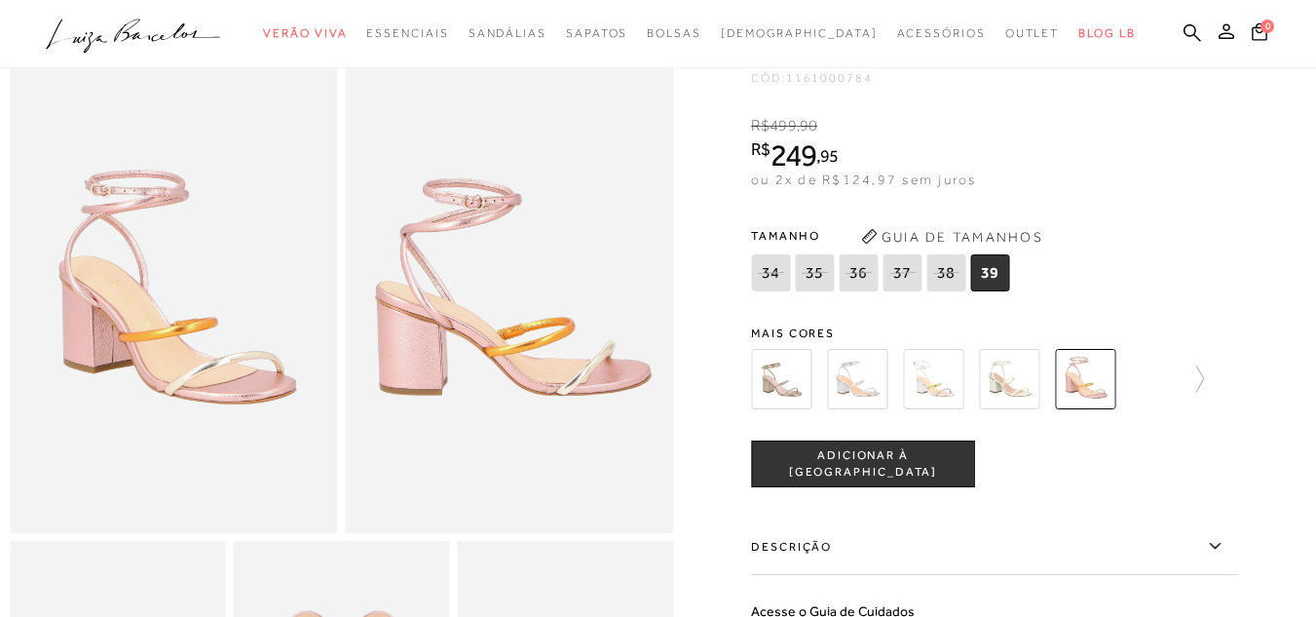
click at [1212, 384] on div at bounding box center [994, 379] width 487 height 72
click at [1204, 383] on icon at bounding box center [1190, 378] width 27 height 27
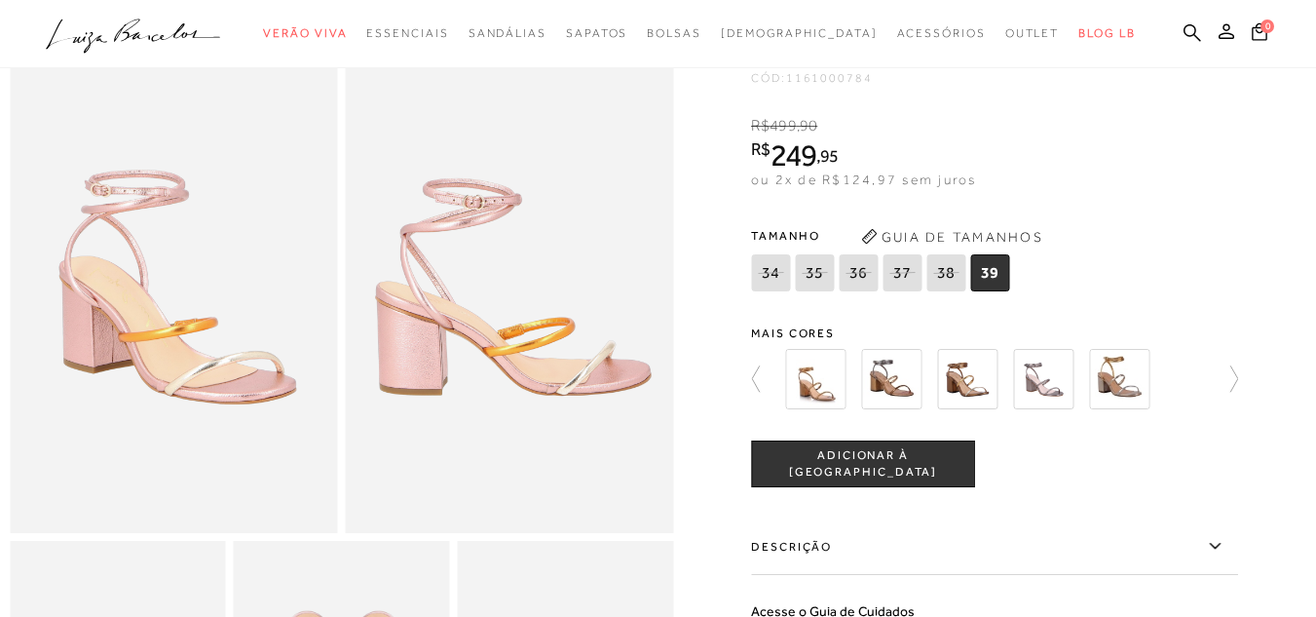
click at [891, 391] on img at bounding box center [891, 379] width 60 height 60
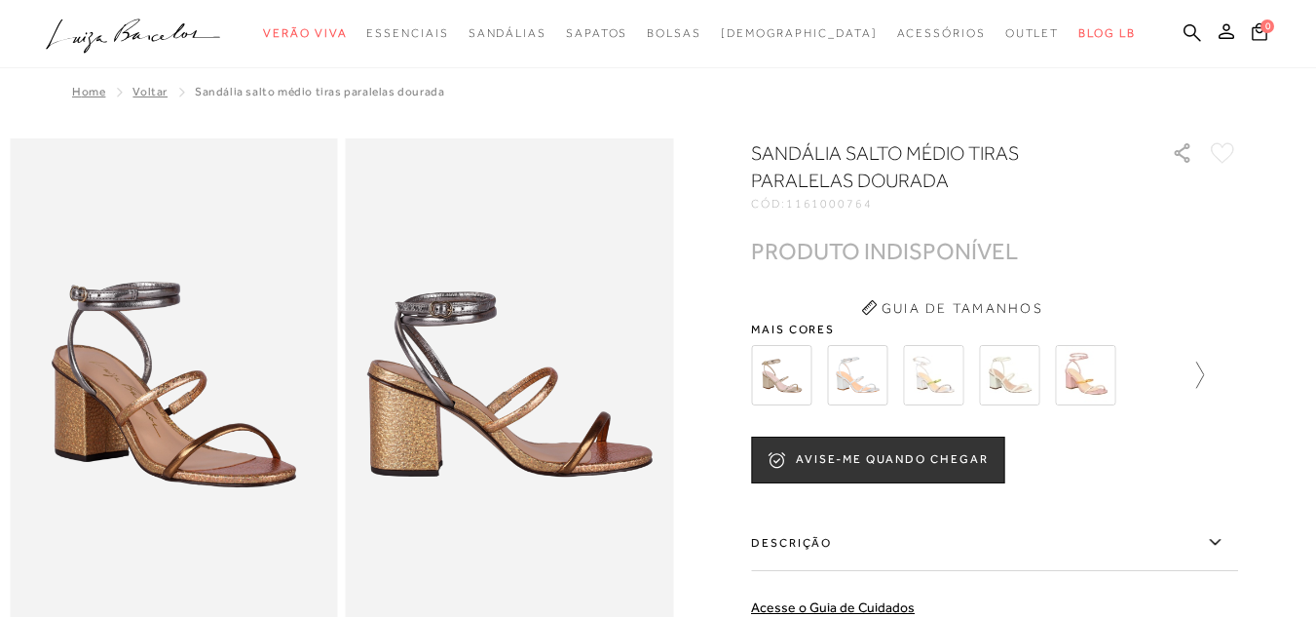
click at [1204, 373] on icon at bounding box center [1190, 374] width 27 height 27
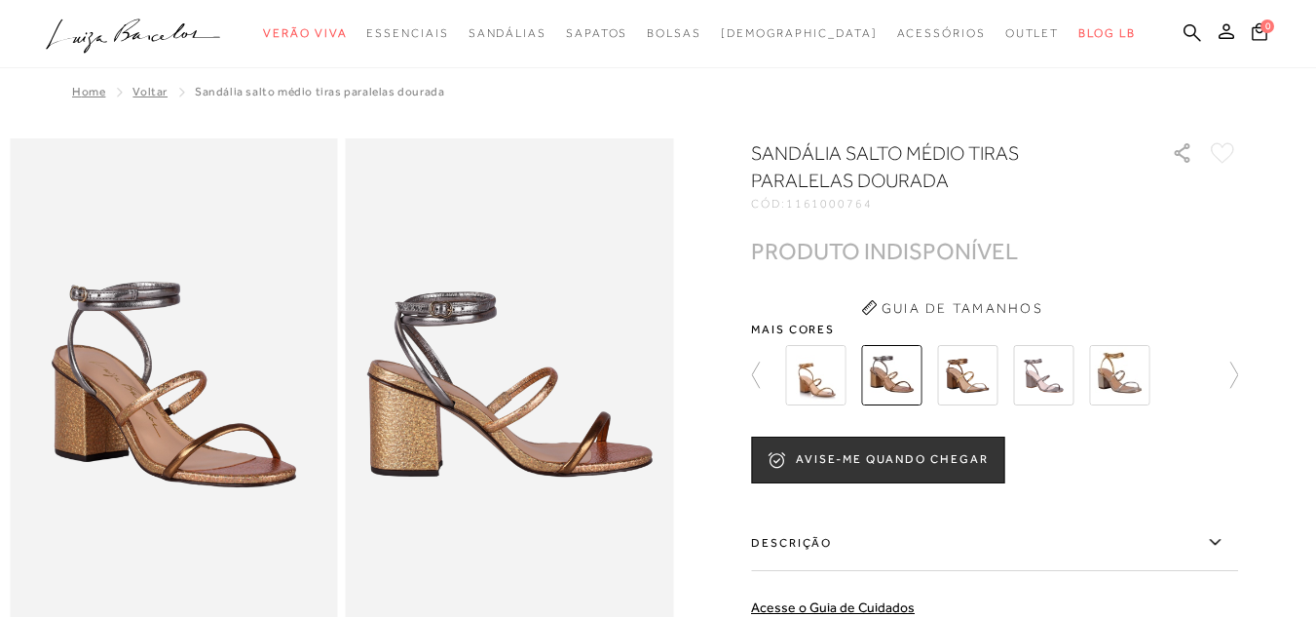
click at [826, 377] on img at bounding box center [815, 375] width 60 height 60
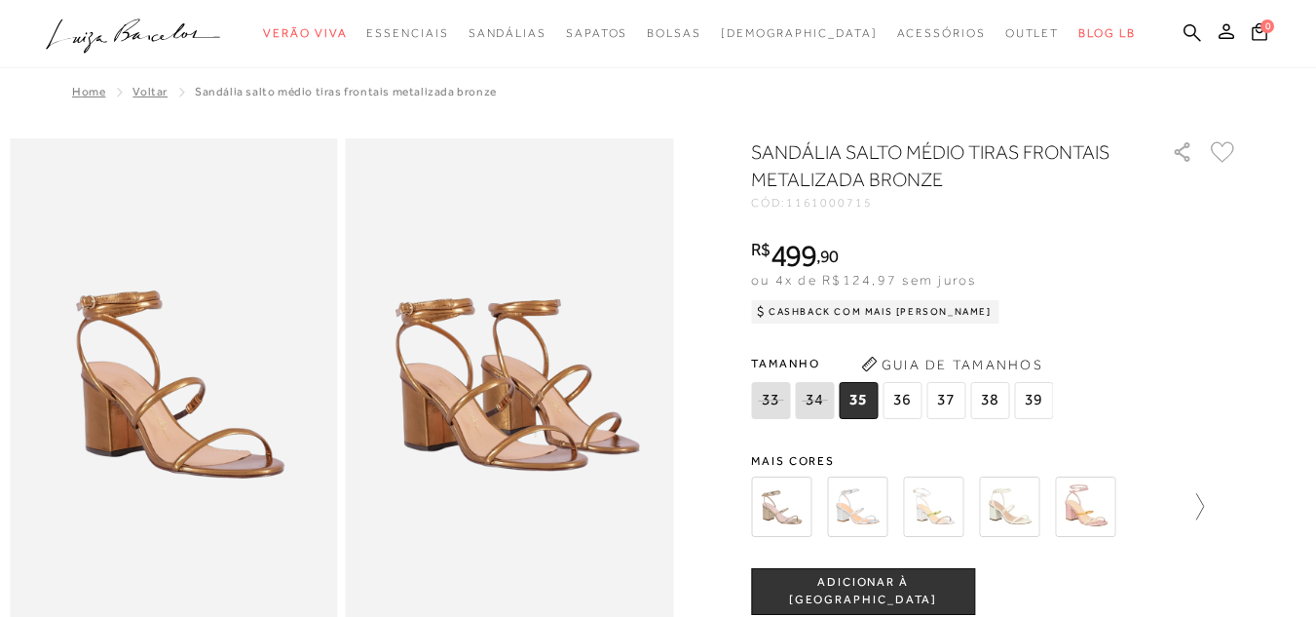
click at [1204, 506] on icon at bounding box center [1190, 506] width 27 height 27
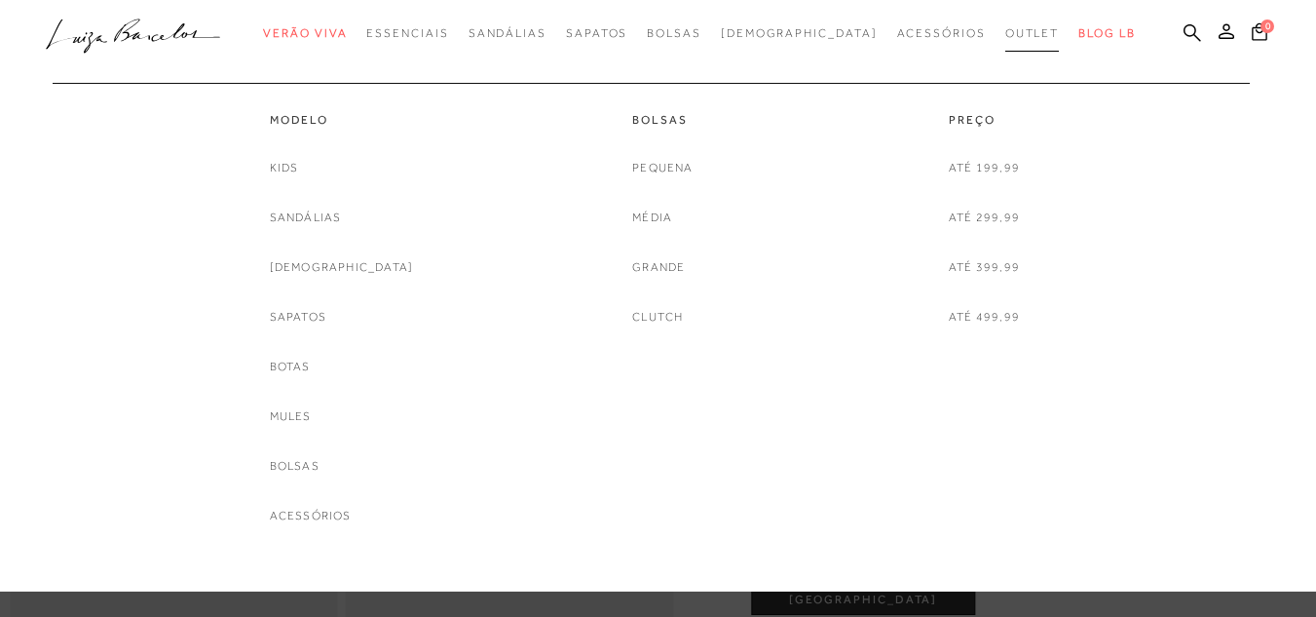
click at [1005, 33] on span "Outlet" at bounding box center [1032, 33] width 55 height 14
click at [342, 212] on link "Sandálias" at bounding box center [306, 217] width 72 height 20
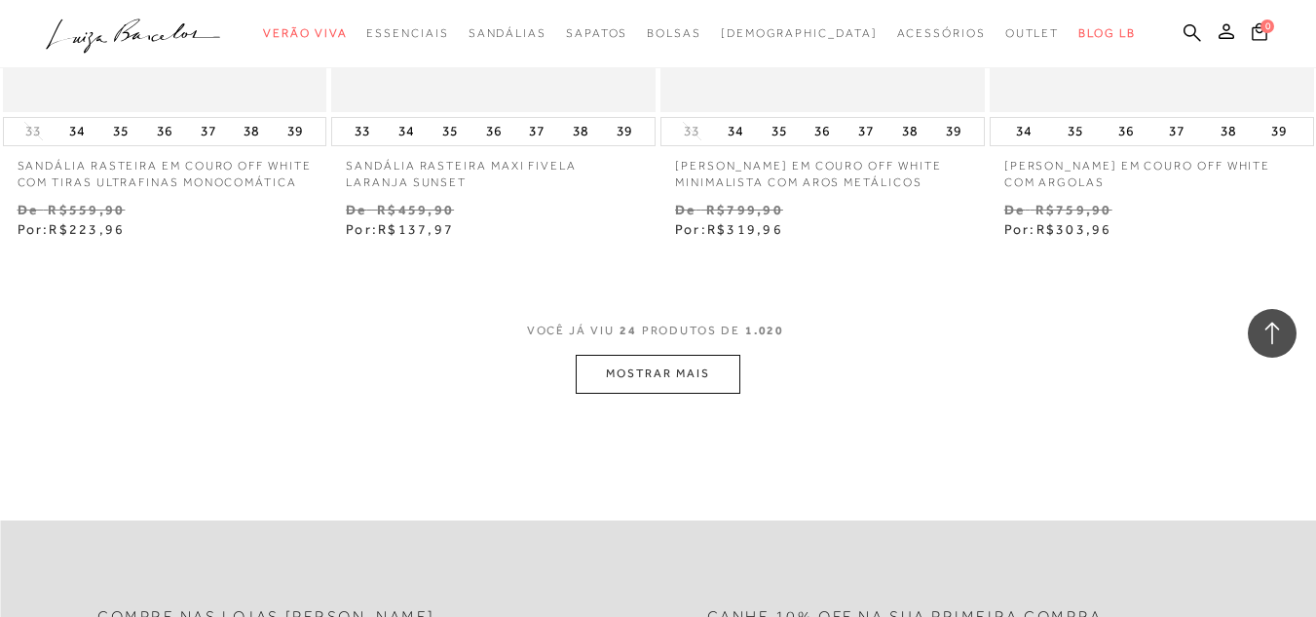
scroll to position [3799, 0]
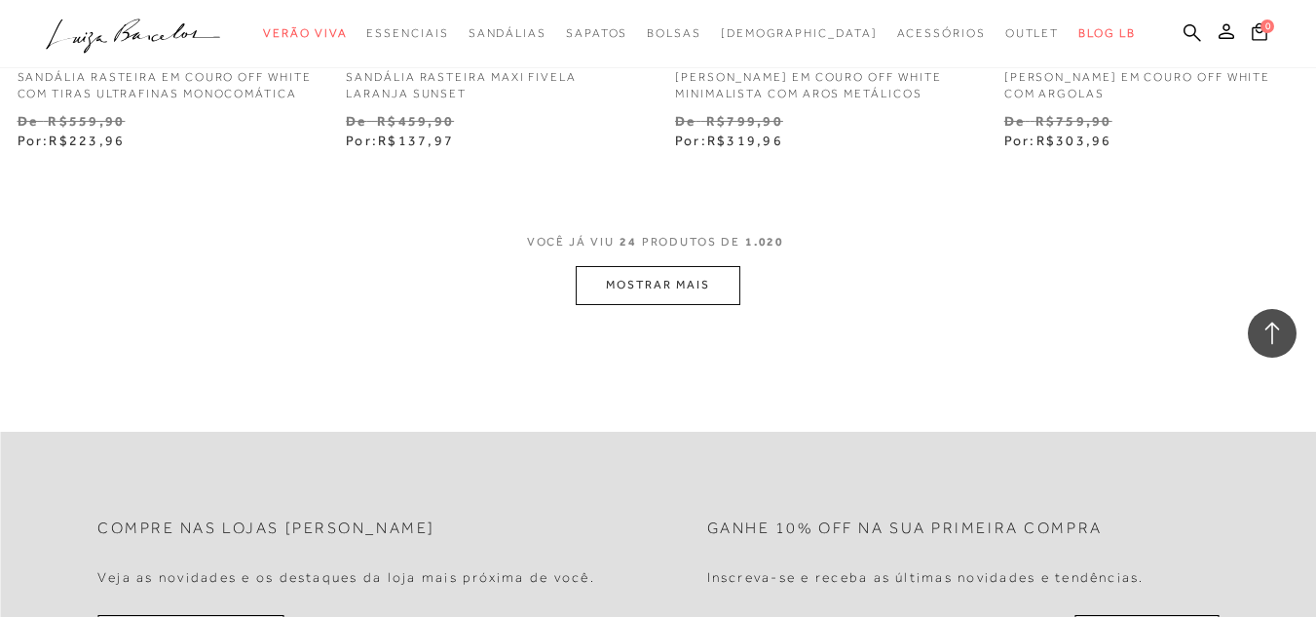
click at [710, 283] on button "MOSTRAR MAIS" at bounding box center [658, 285] width 164 height 38
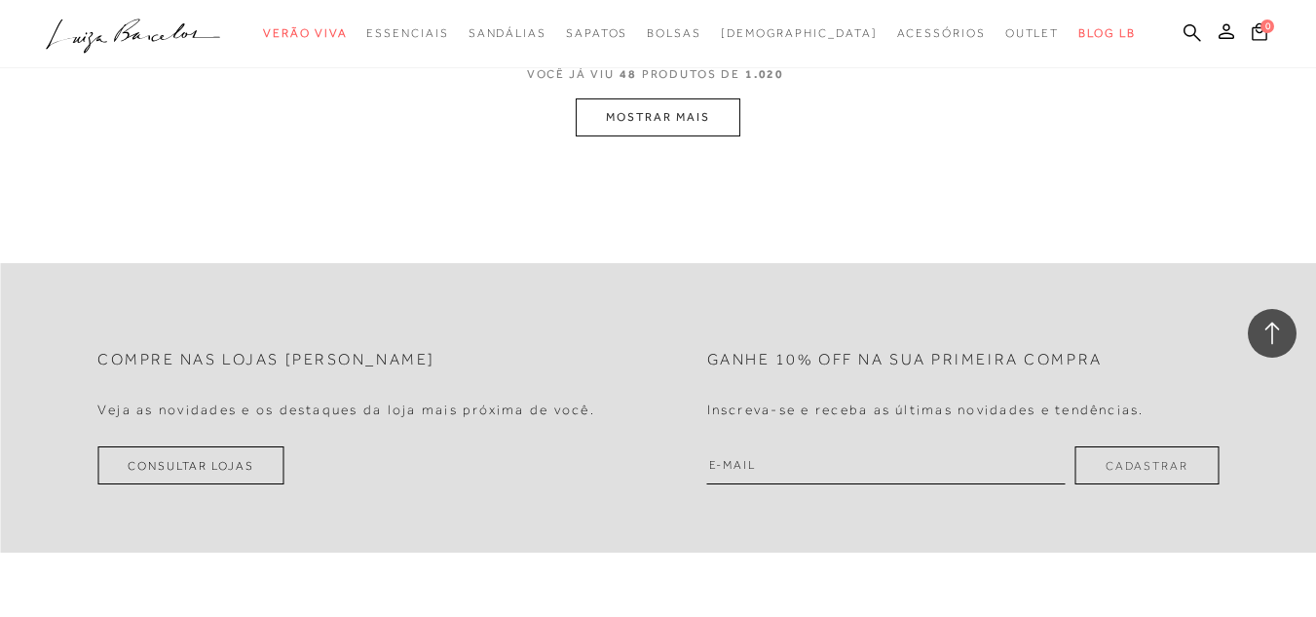
scroll to position [7792, 0]
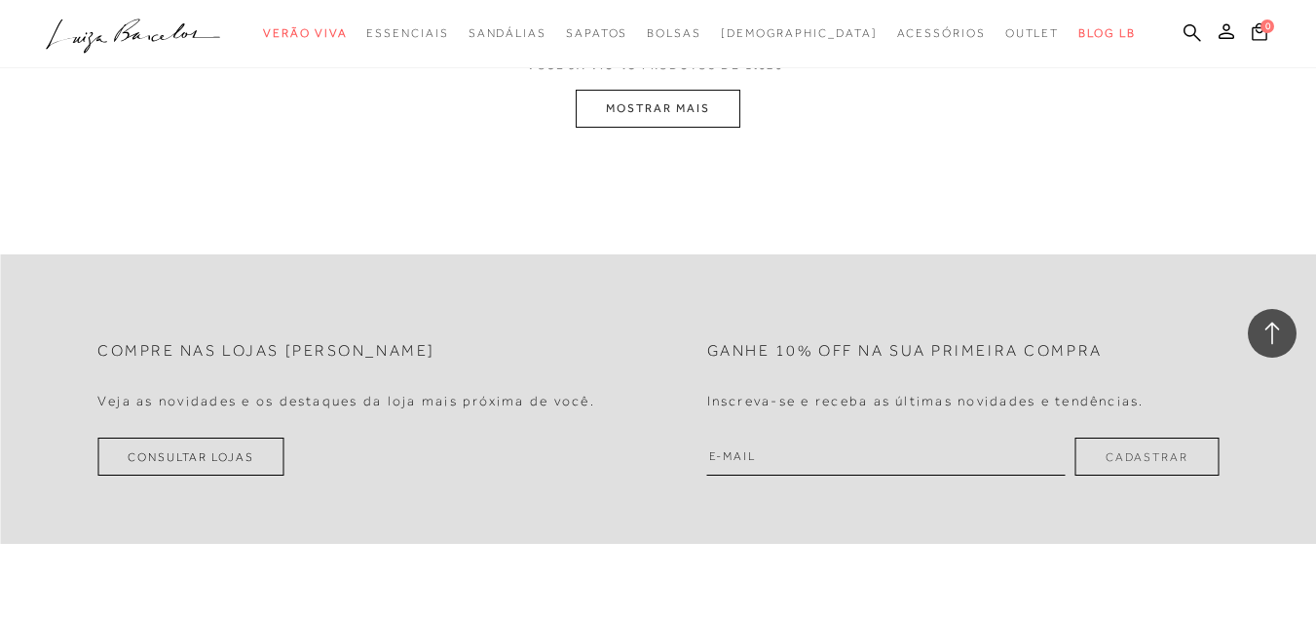
click at [700, 117] on button "MOSTRAR MAIS" at bounding box center [658, 109] width 164 height 38
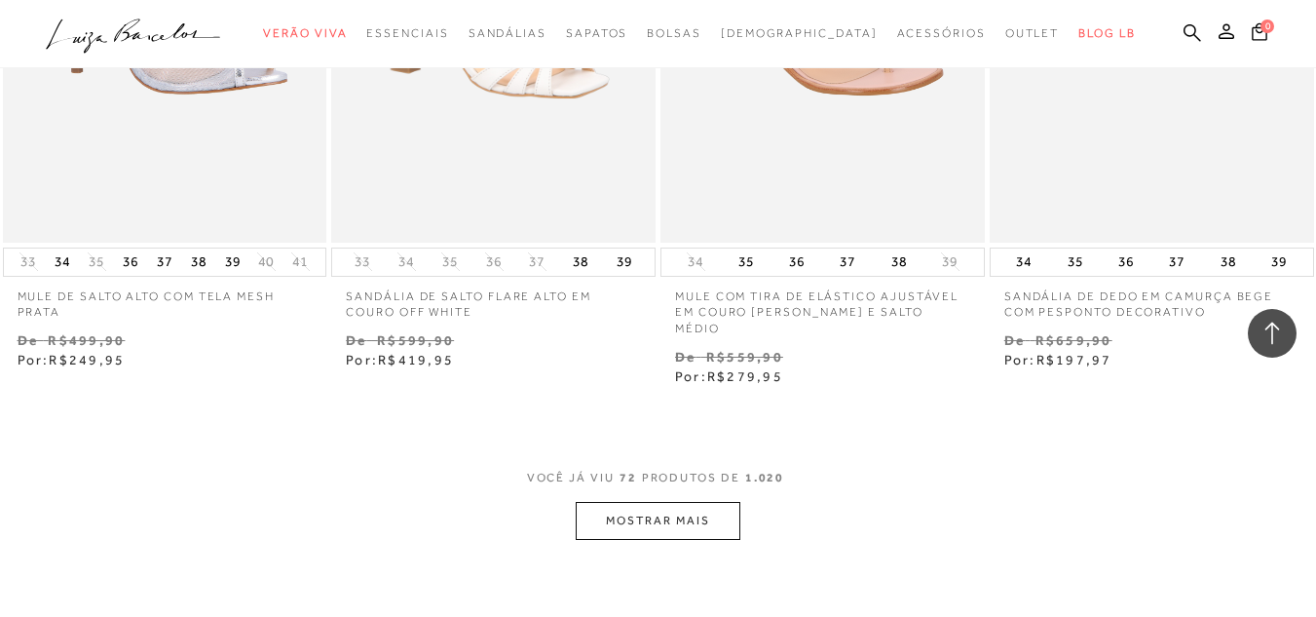
scroll to position [11366, 0]
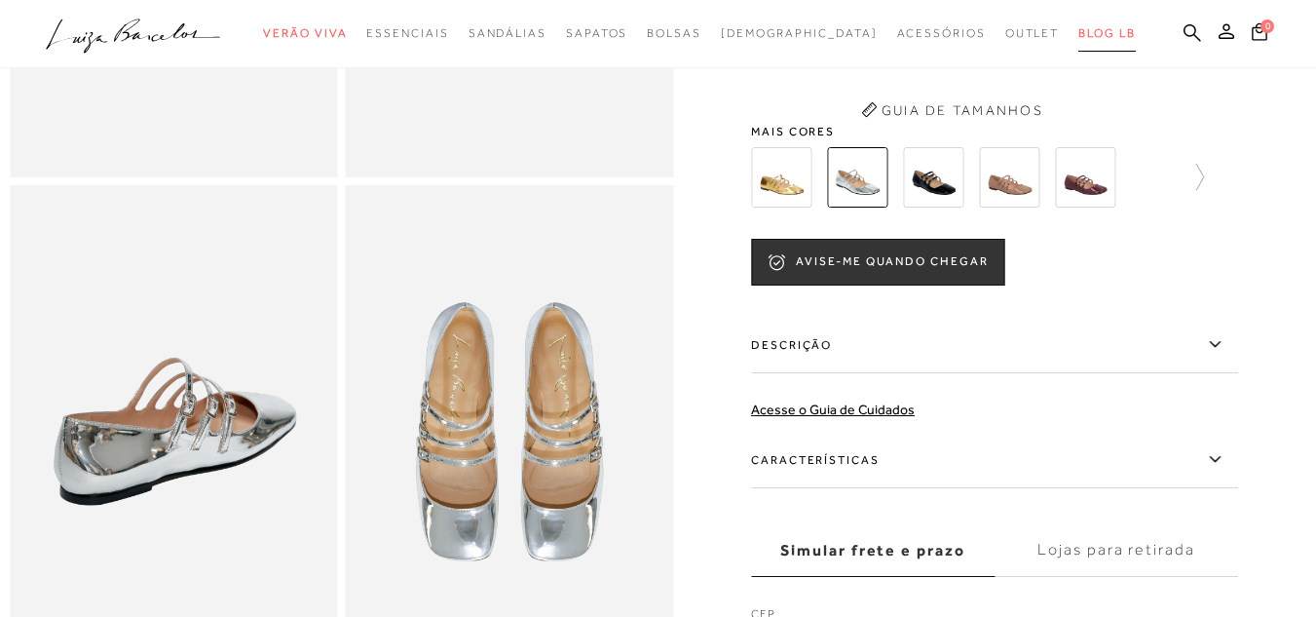
scroll to position [487, 0]
